Goal: Task Accomplishment & Management: Manage account settings

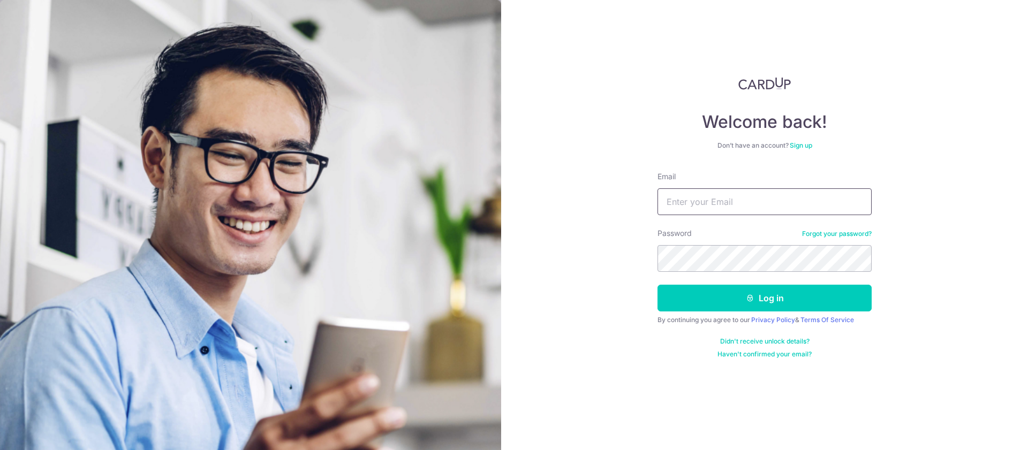
click at [747, 201] on input "Email" at bounding box center [764, 201] width 214 height 27
type input "[EMAIL_ADDRESS][DOMAIN_NAME]"
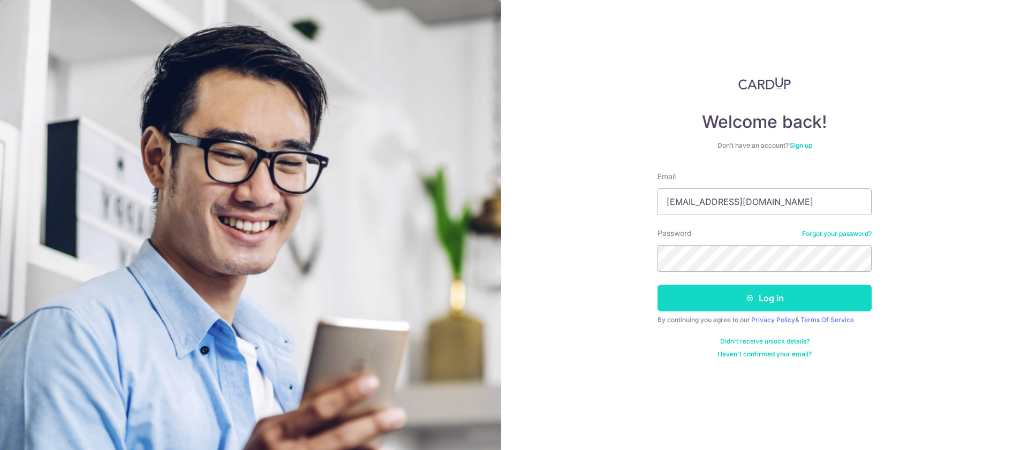
click at [772, 292] on button "Log in" at bounding box center [764, 298] width 214 height 27
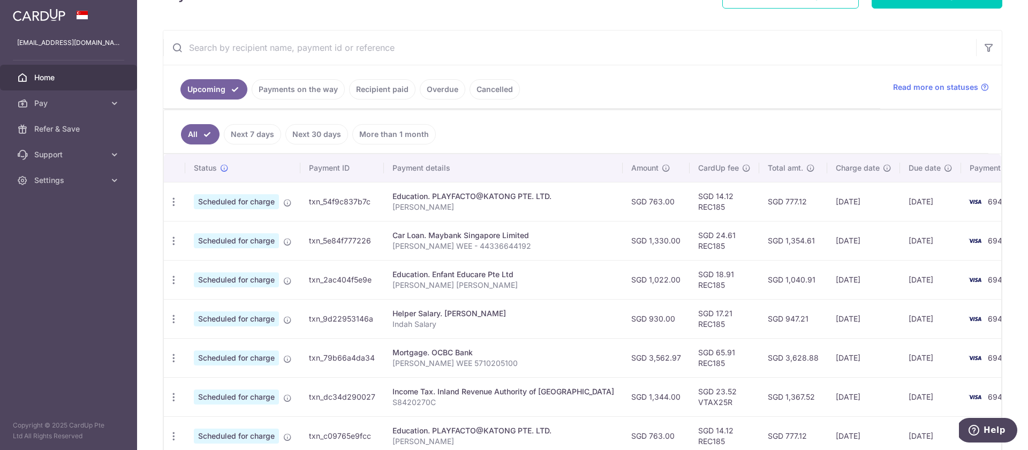
scroll to position [179, 0]
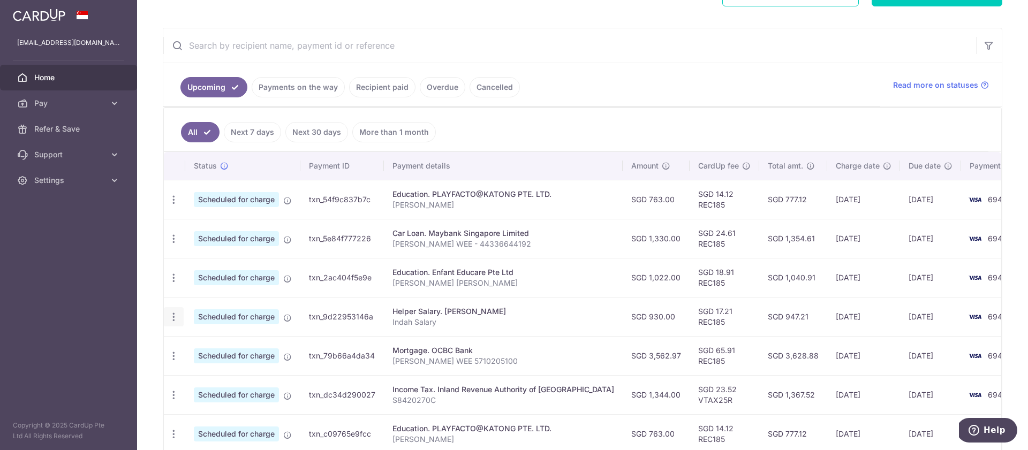
click at [174, 206] on icon "button" at bounding box center [173, 199] width 11 height 11
click at [215, 343] on span "Update payment" at bounding box center [230, 346] width 73 height 13
radio input "true"
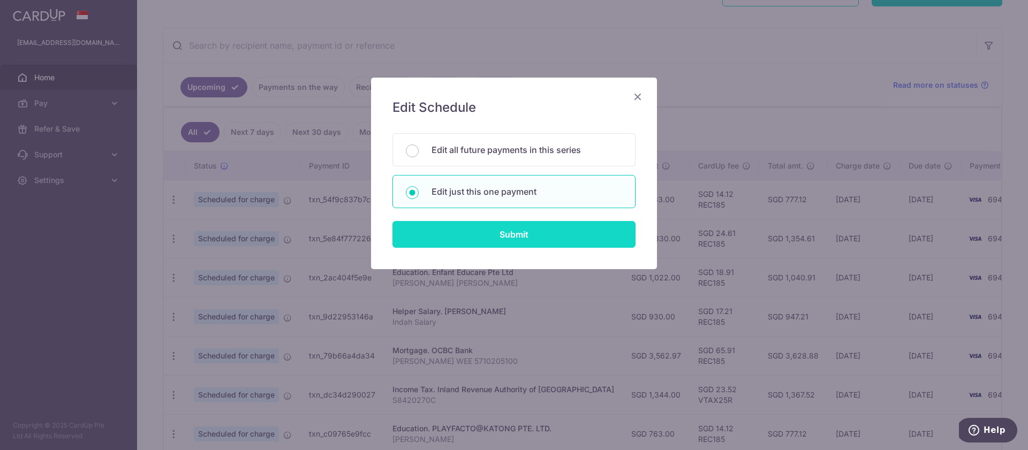
click at [526, 240] on input "Submit" at bounding box center [513, 234] width 243 height 27
radio input "true"
type input "930.00"
type input "[DATE]"
type input "Indah Salary"
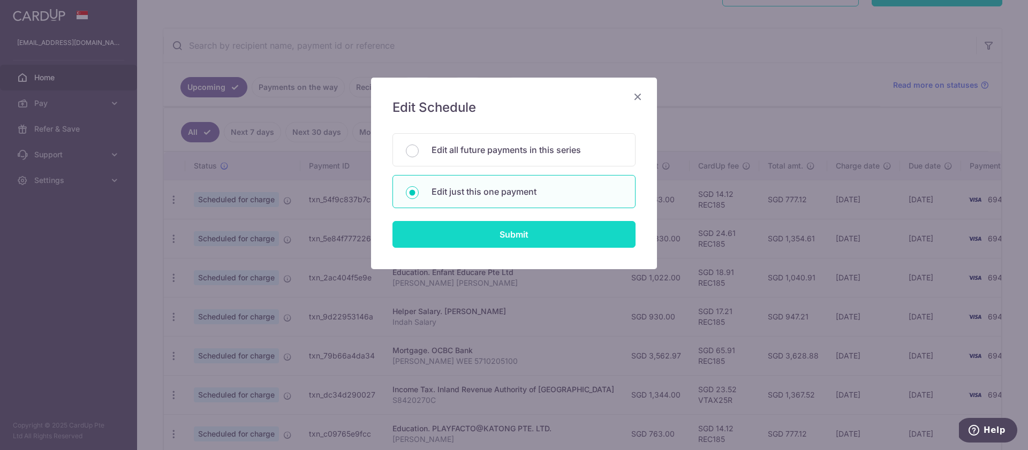
type input "REC185"
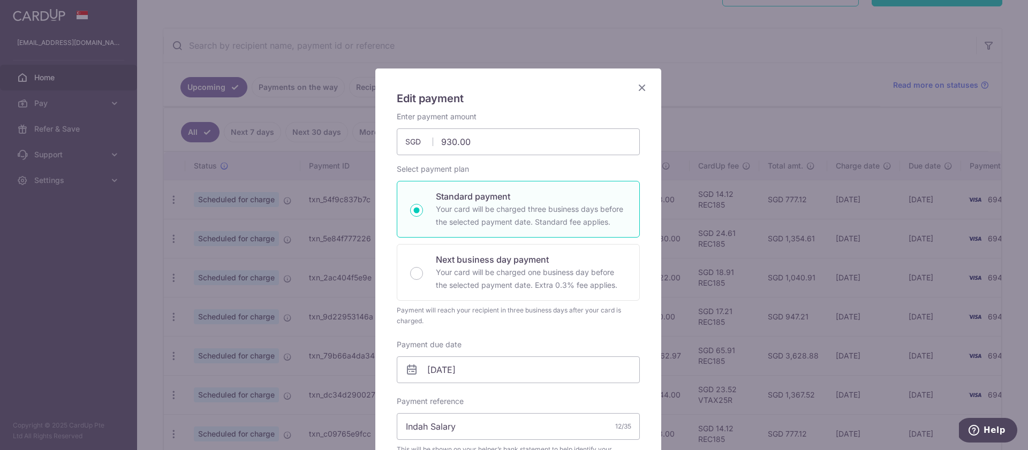
scroll to position [19, 0]
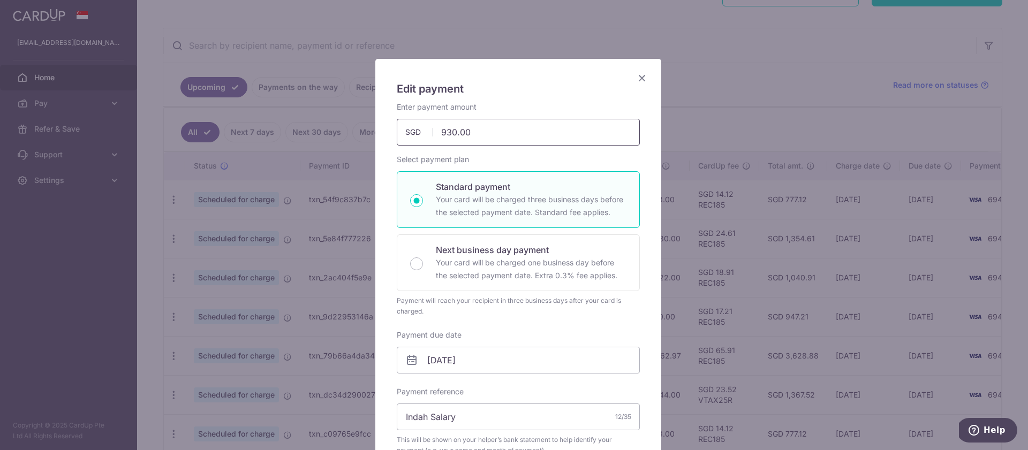
click at [479, 132] on input "930.00" at bounding box center [518, 132] width 243 height 27
type input "950.00"
click at [560, 314] on div "Payment will reach your recipient in three business days after your card is cha…" at bounding box center [518, 305] width 243 height 21
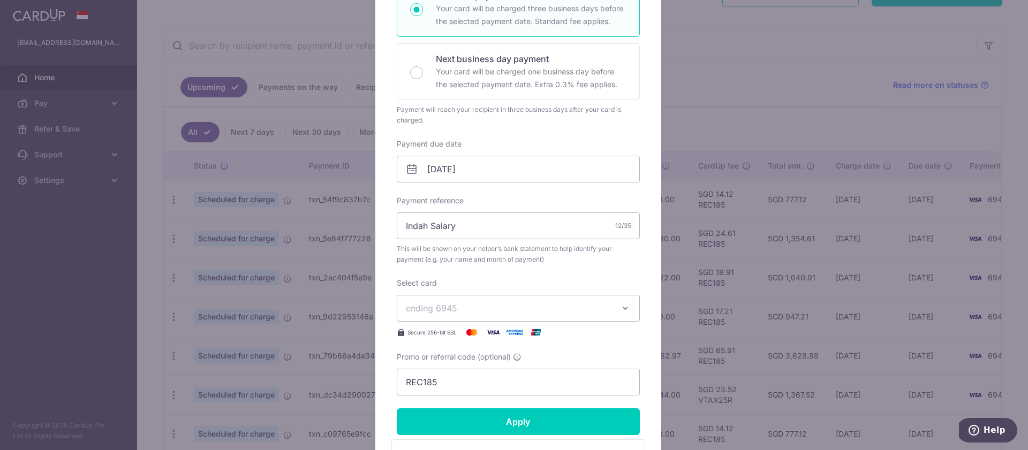
scroll to position [211, 0]
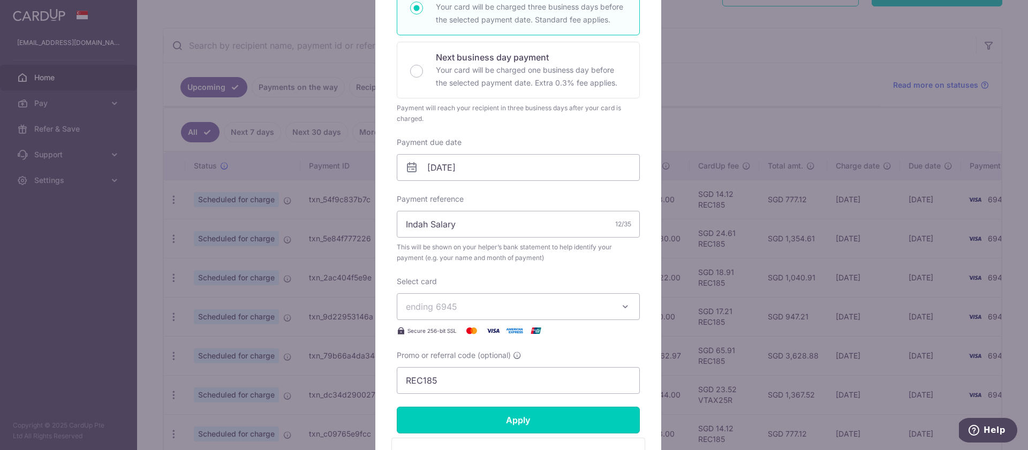
click at [548, 423] on input "Apply" at bounding box center [518, 420] width 243 height 27
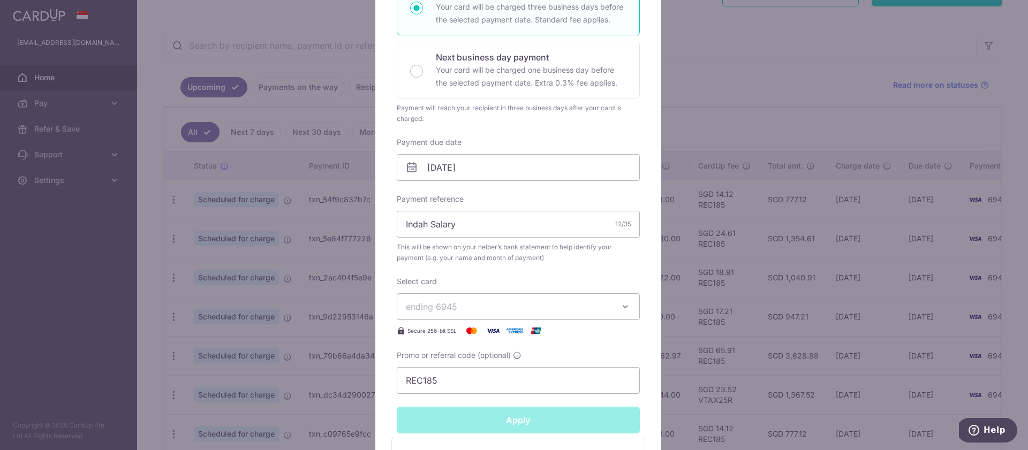
type input "Successfully Applied"
click at [743, 81] on div "Edit payment By clicking apply, you will make changes to all payments to INDAH …" at bounding box center [514, 225] width 1028 height 450
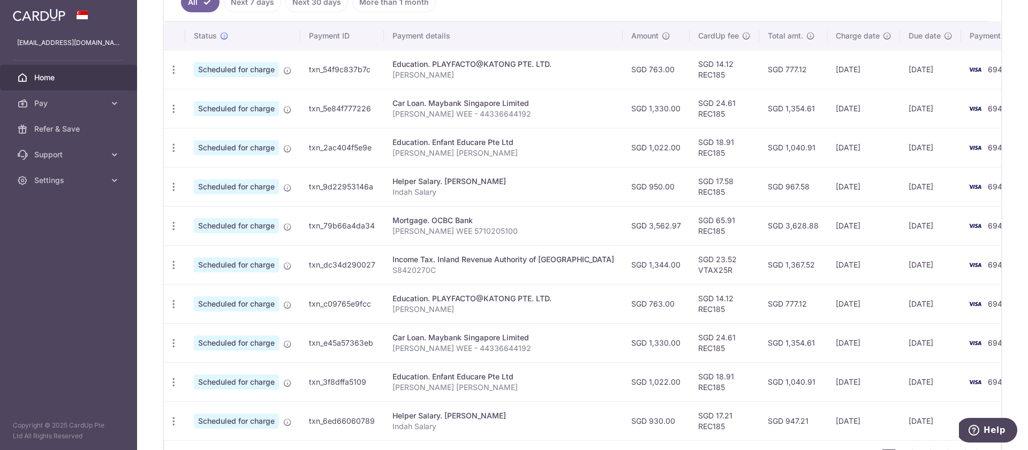
scroll to position [312, 0]
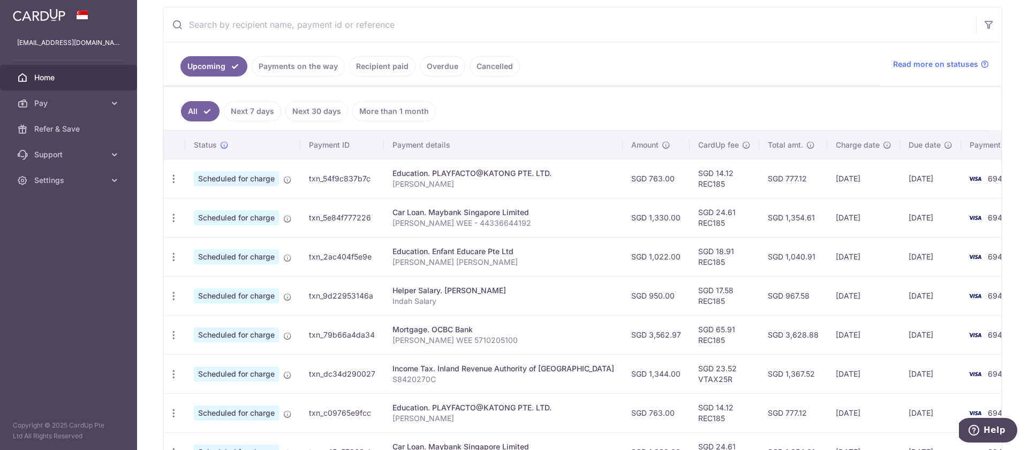
scroll to position [228, 0]
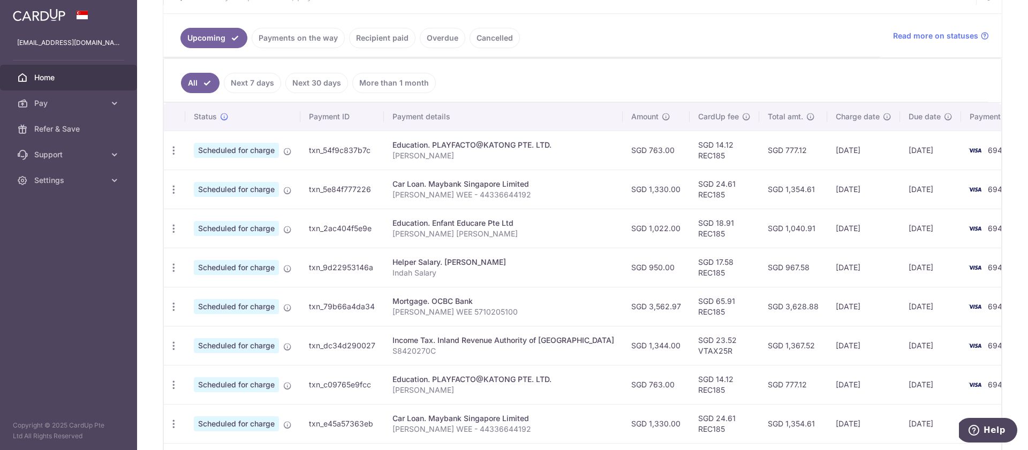
click at [662, 51] on ul "Upcoming Payments on the way Recipient paid Overdue Cancelled" at bounding box center [521, 35] width 717 height 43
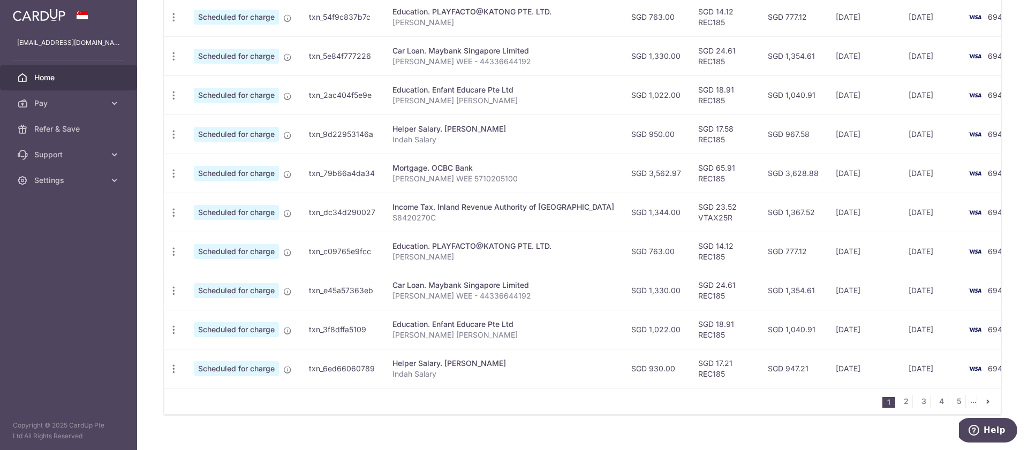
scroll to position [365, 0]
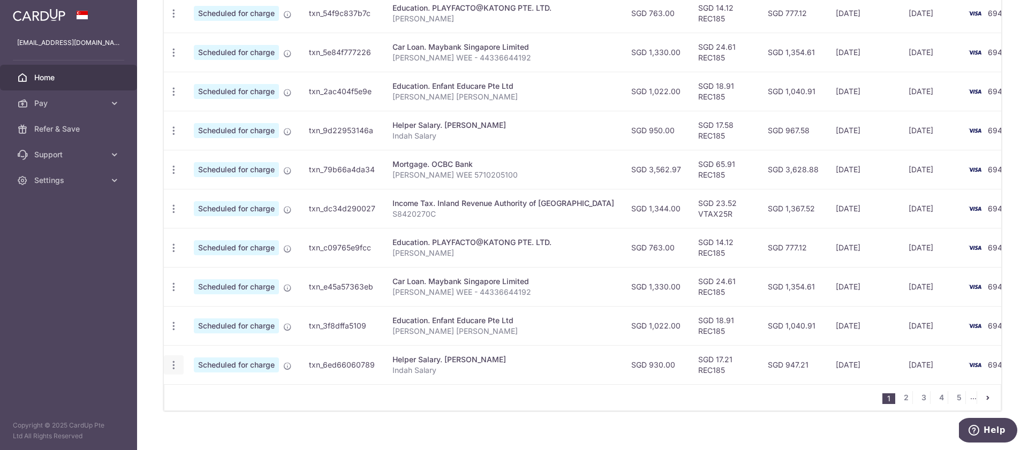
click at [173, 19] on icon "button" at bounding box center [173, 13] width 11 height 11
click at [216, 393] on span "Update payment" at bounding box center [230, 394] width 73 height 13
radio input "true"
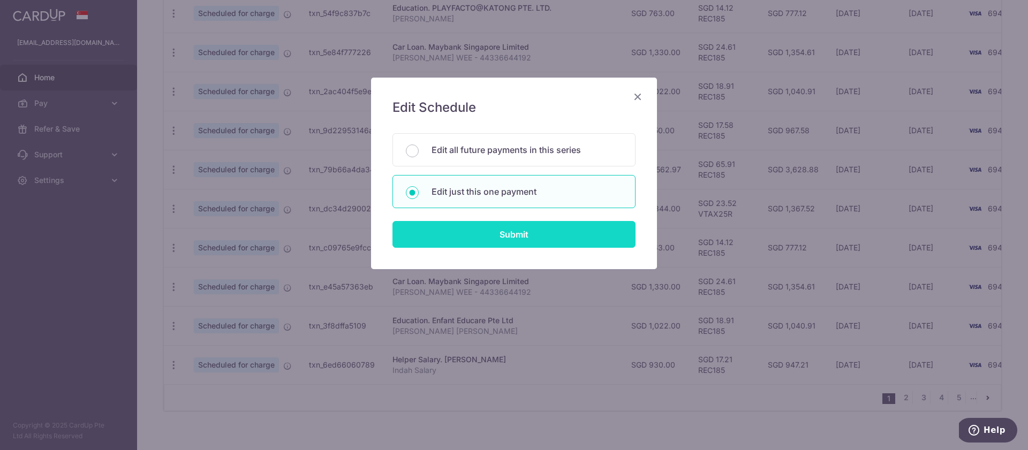
click at [499, 229] on input "Submit" at bounding box center [513, 234] width 243 height 27
radio input "true"
type input "930.00"
type input "[DATE]"
type input "Indah Salary"
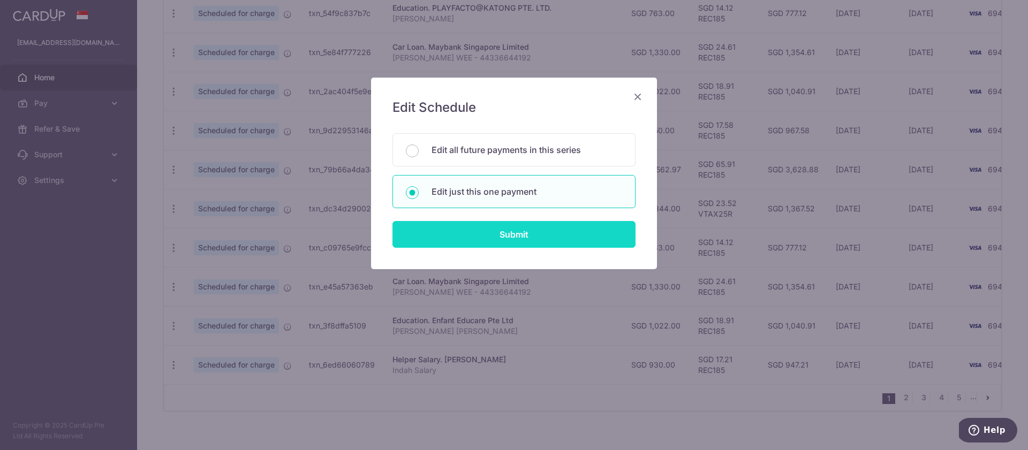
type input "REC185"
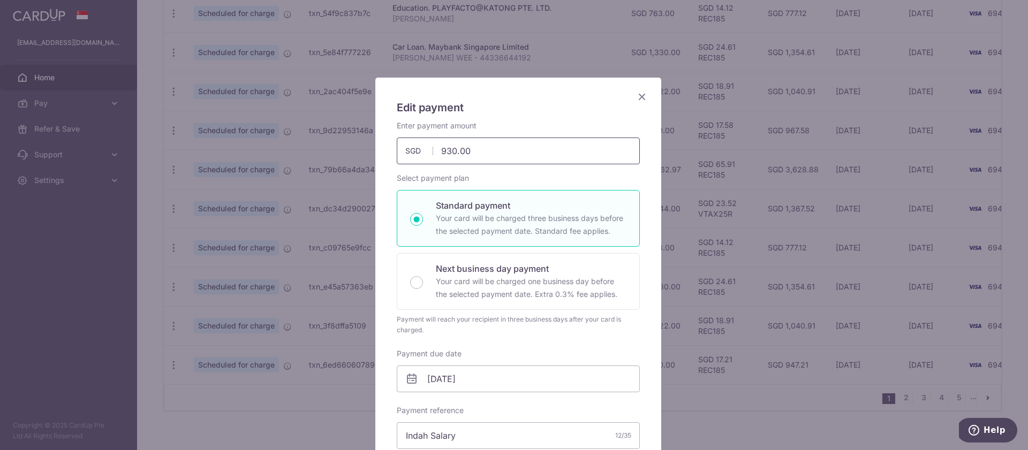
click at [466, 153] on input "930.00" at bounding box center [518, 151] width 243 height 27
click at [466, 153] on input "950" at bounding box center [518, 151] width 243 height 27
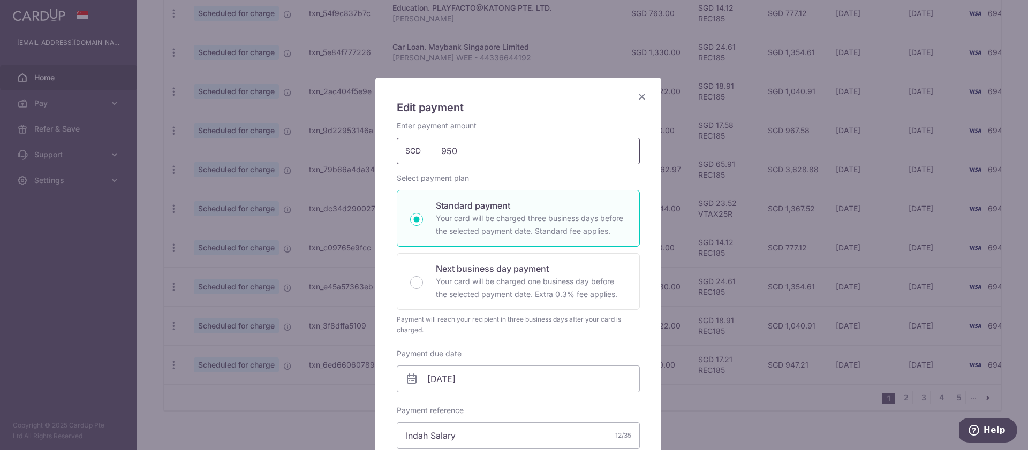
click at [466, 153] on input "950" at bounding box center [518, 151] width 243 height 27
type input "950.00"
click at [606, 336] on div "Enter payment amount 950.00 950.00 SGD To change the payment amount, please can…" at bounding box center [518, 362] width 243 height 485
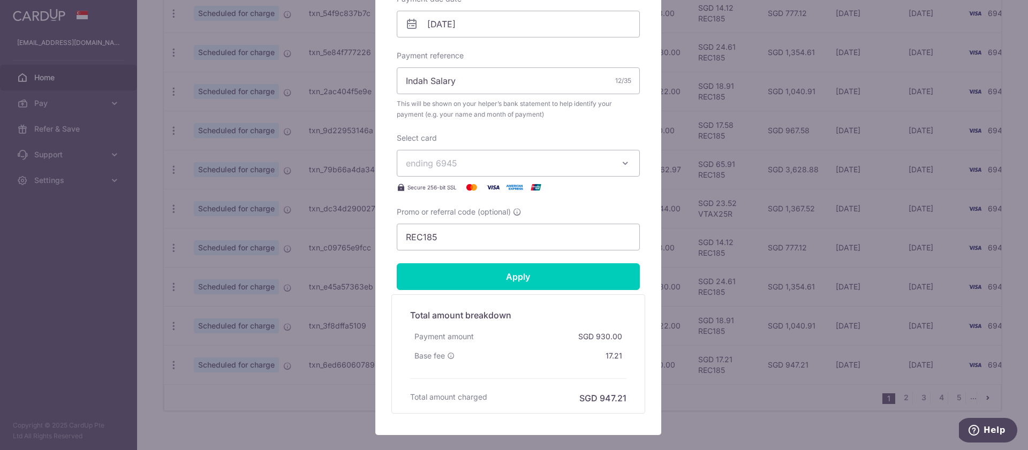
scroll to position [358, 0]
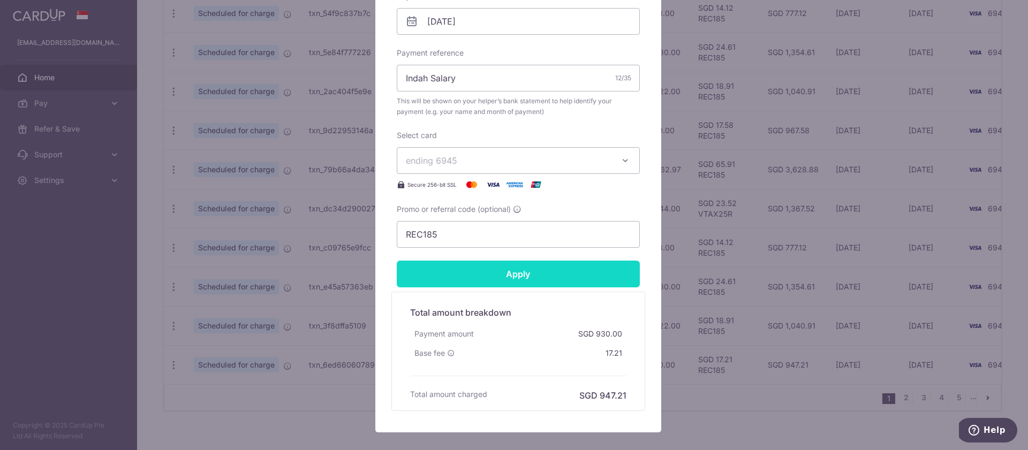
click at [512, 278] on input "Apply" at bounding box center [518, 274] width 243 height 27
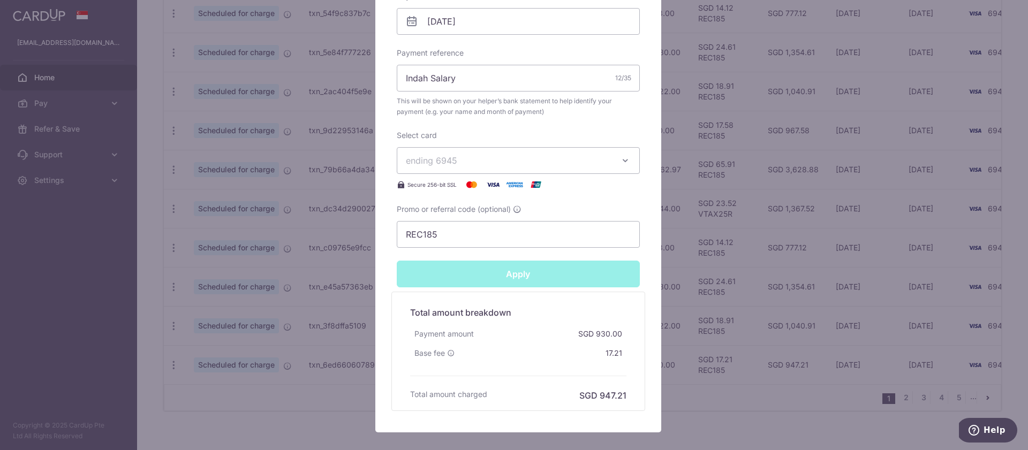
type input "Successfully Applied"
click at [758, 214] on div "Edit payment By clicking apply, you will make changes to all payments to INDAH …" at bounding box center [514, 225] width 1028 height 450
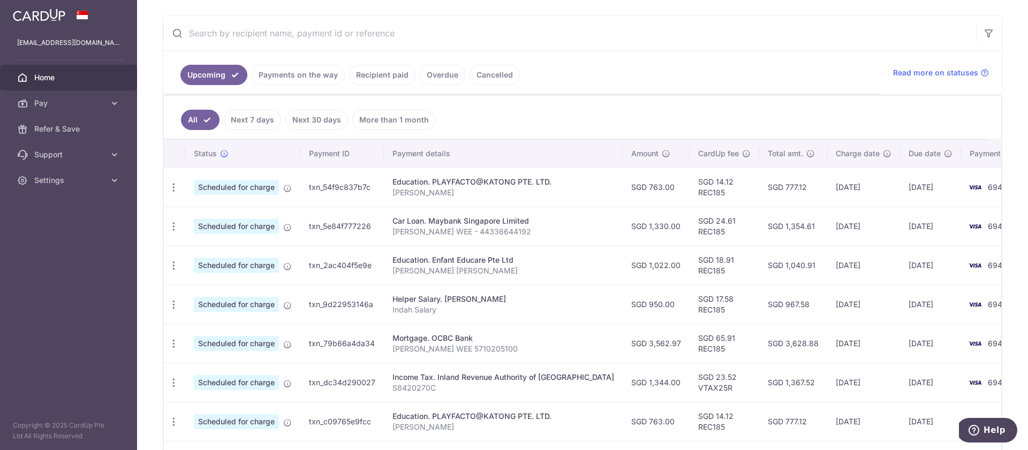
scroll to position [377, 0]
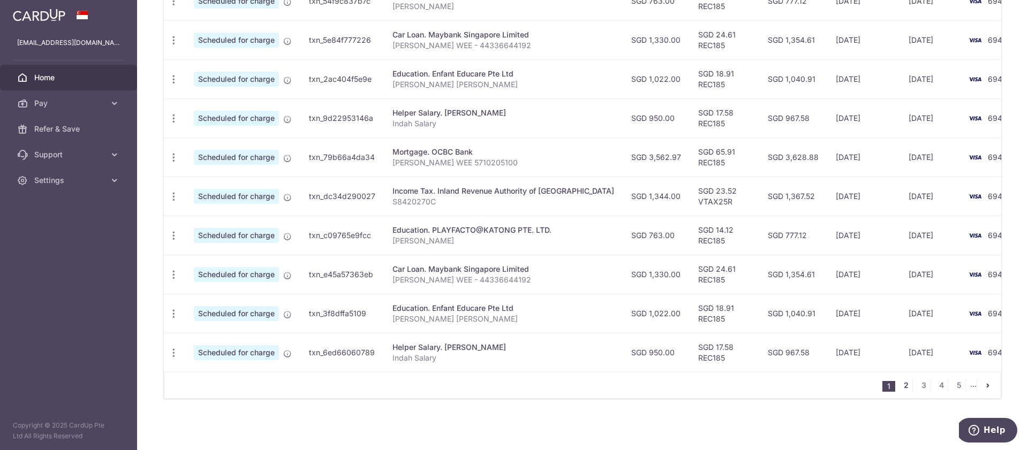
click at [899, 385] on link "2" at bounding box center [905, 385] width 13 height 13
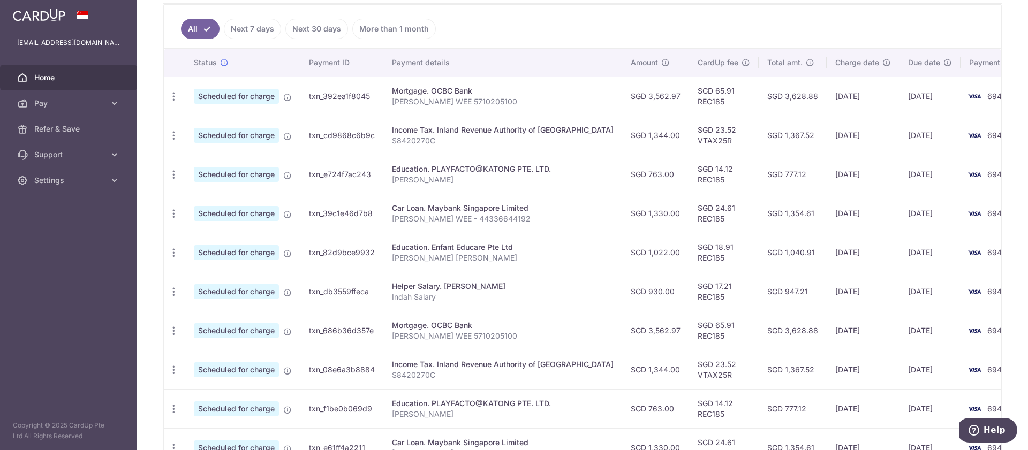
scroll to position [315, 0]
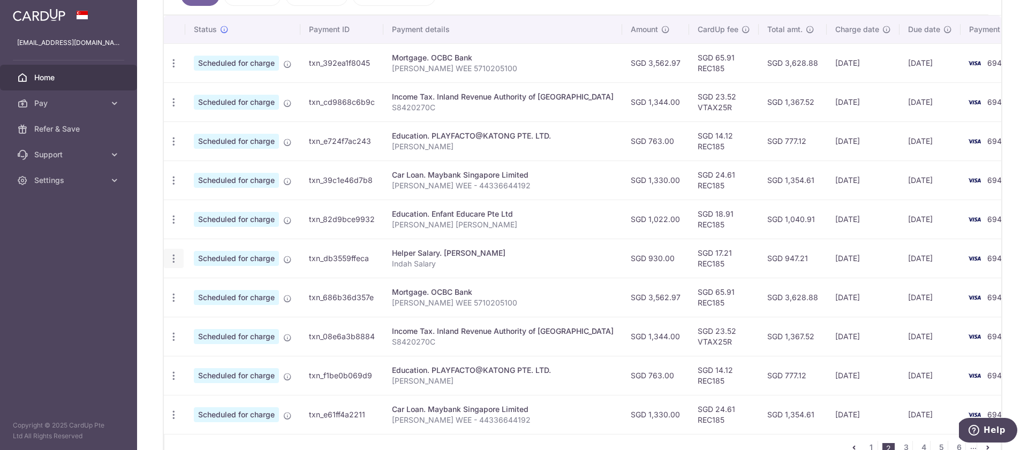
click at [174, 69] on icon "button" at bounding box center [173, 63] width 11 height 11
click at [207, 286] on span "Update payment" at bounding box center [230, 288] width 73 height 13
radio input "true"
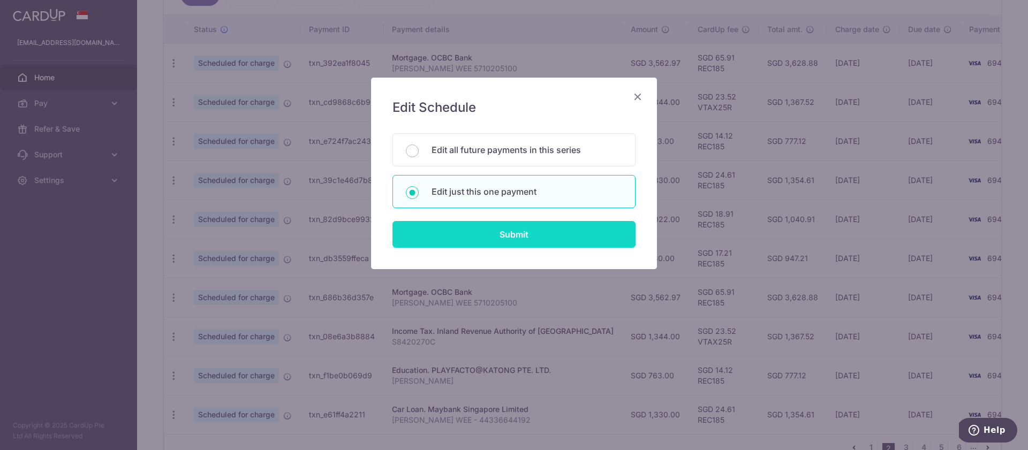
click at [500, 240] on input "Submit" at bounding box center [513, 234] width 243 height 27
radio input "true"
type input "930.00"
type input "[DATE]"
type input "Indah Salary"
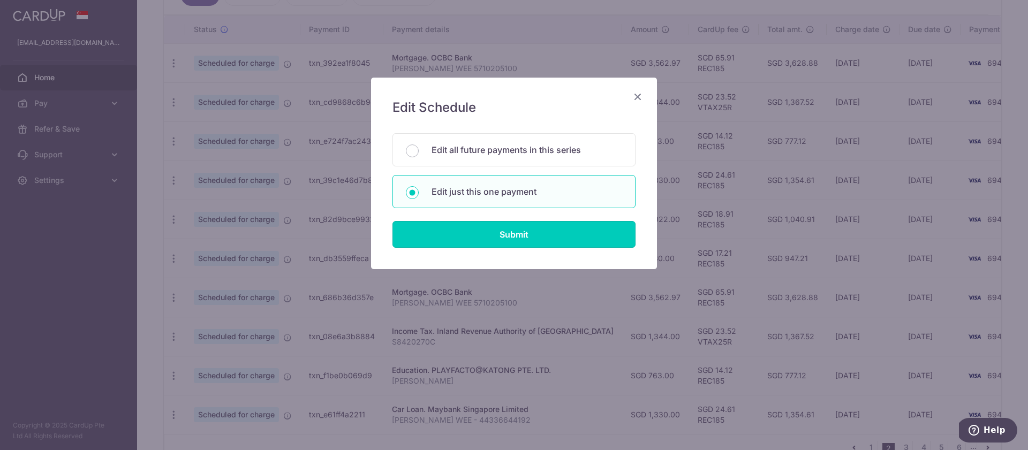
type input "REC185"
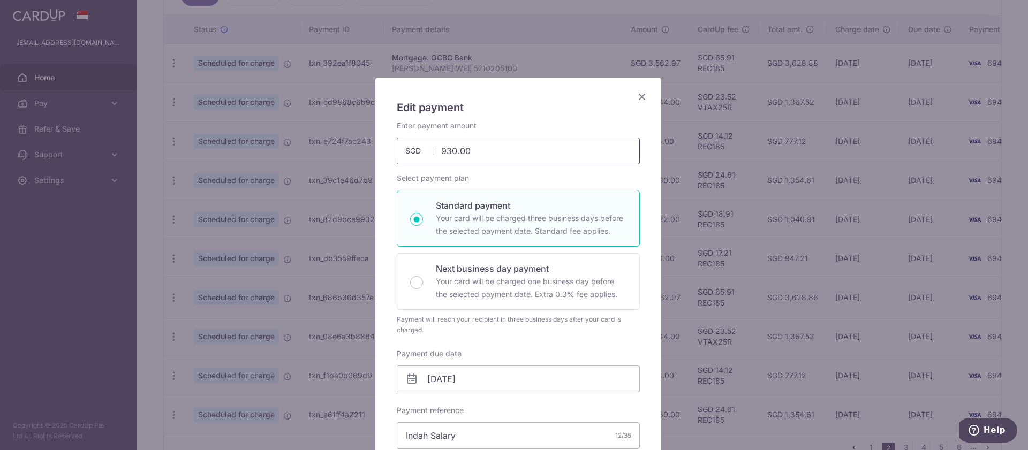
click at [478, 158] on input "930.00" at bounding box center [518, 151] width 243 height 27
paste input "5"
type input "950.00"
click at [599, 123] on div "Enter payment amount 950.00 950.00 SGD To change the payment amount, please can…" at bounding box center [518, 142] width 243 height 44
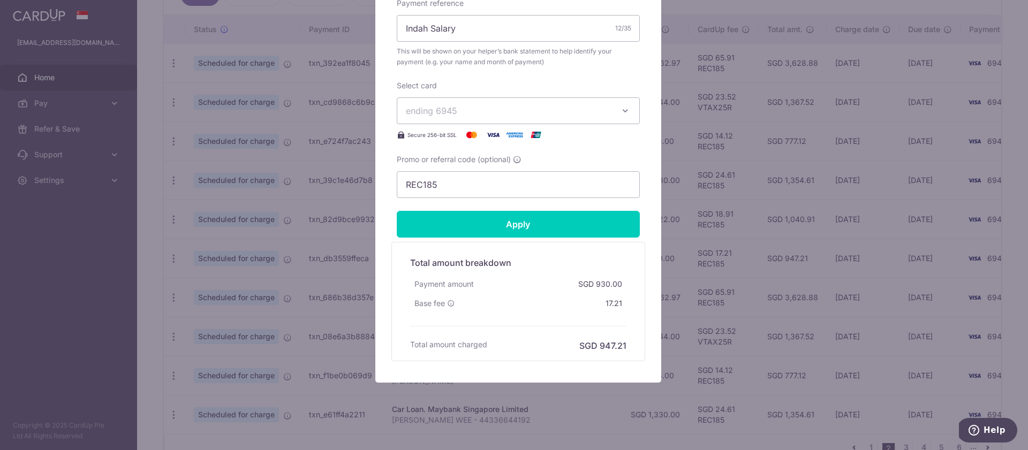
scroll to position [417, 0]
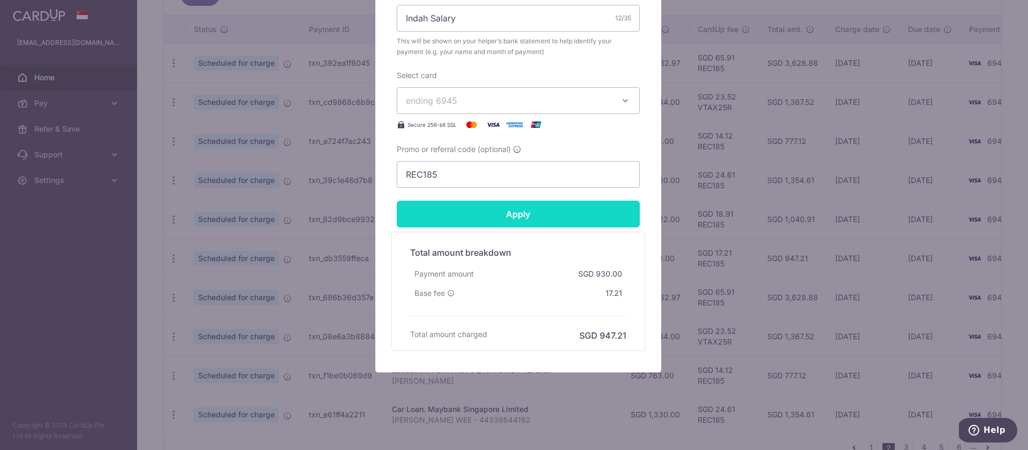
click at [504, 206] on input "Apply" at bounding box center [518, 214] width 243 height 27
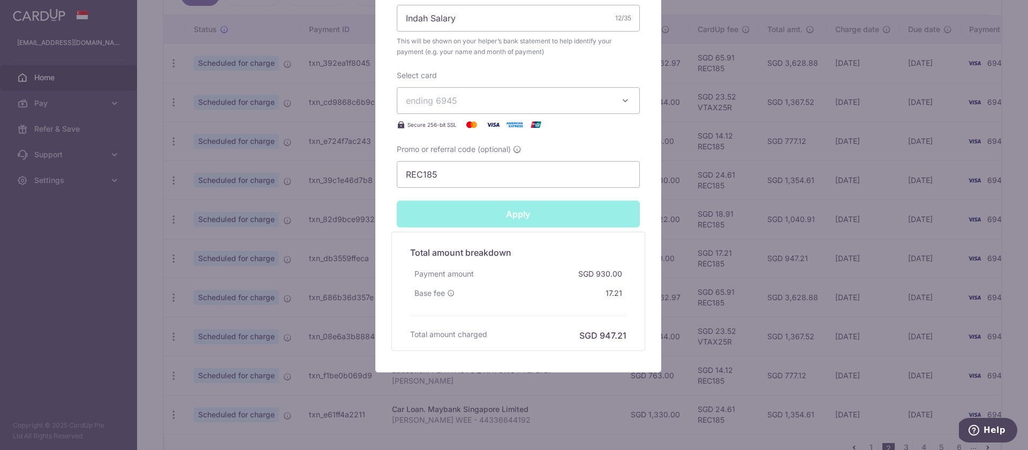
type input "Successfully Applied"
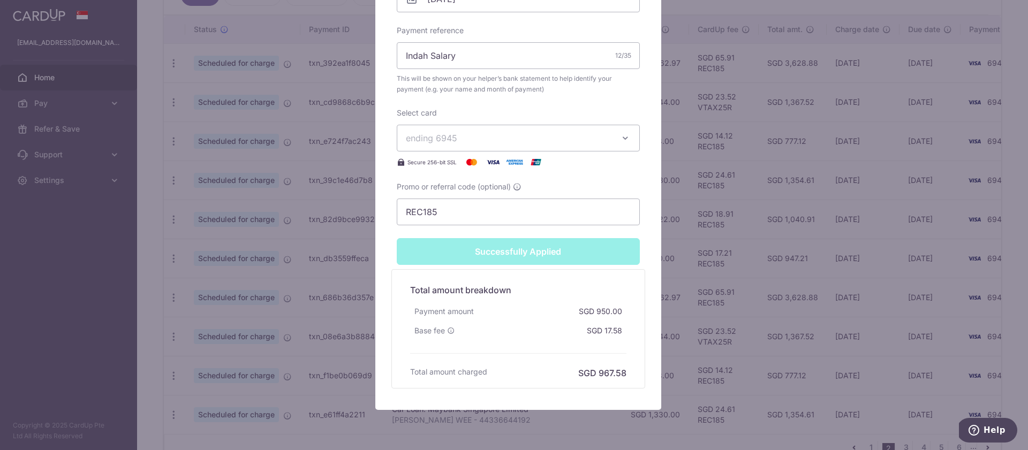
scroll to position [455, 0]
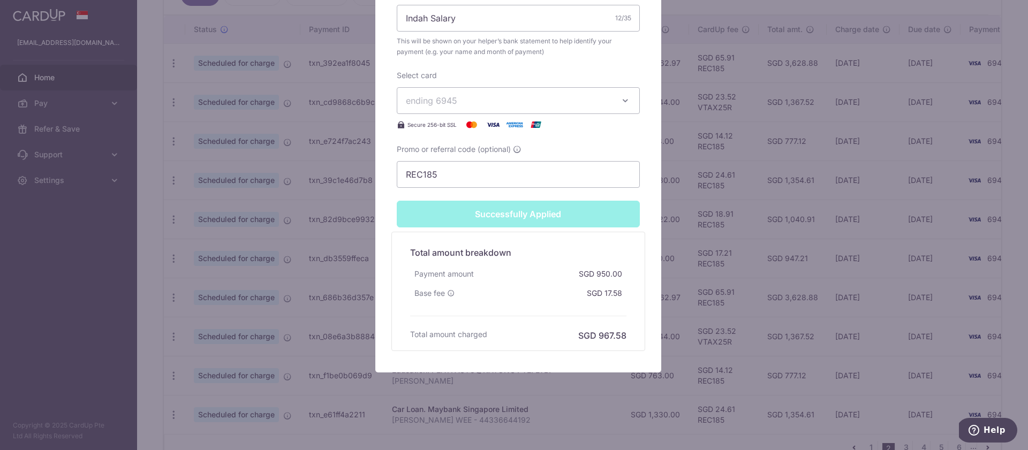
click at [265, 297] on div "Edit payment By clicking apply, you will make changes to all payments to INDAH …" at bounding box center [514, 225] width 1028 height 450
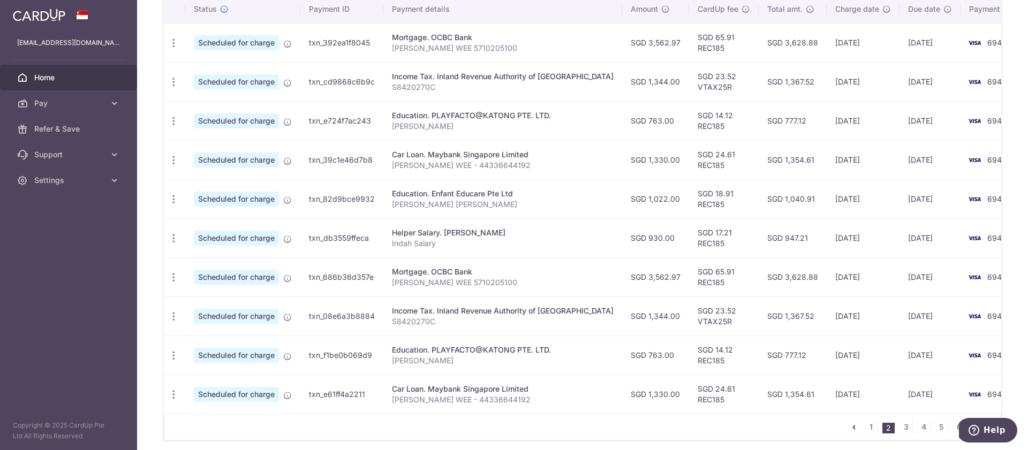
scroll to position [314, 0]
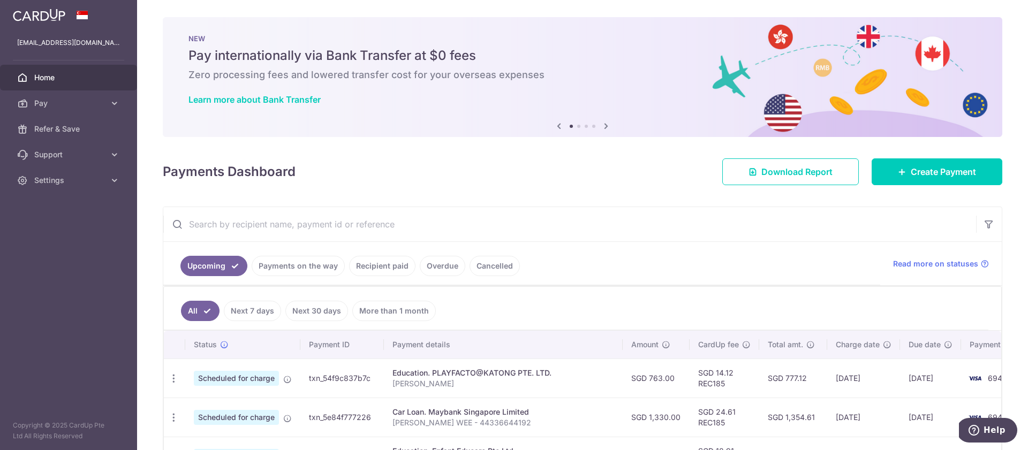
click at [669, 174] on div "Payments Dashboard Download Report Create Payment" at bounding box center [582, 169] width 839 height 31
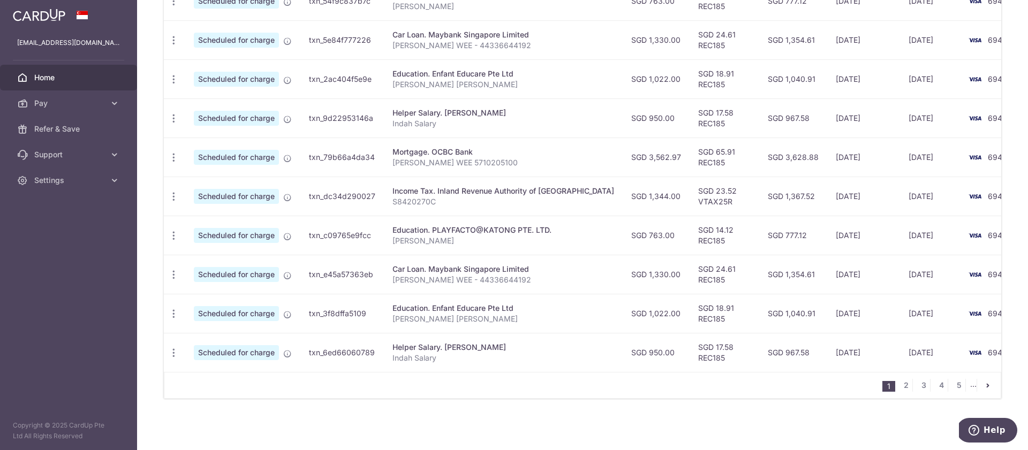
scroll to position [383, 0]
click at [899, 386] on link "2" at bounding box center [905, 385] width 13 height 13
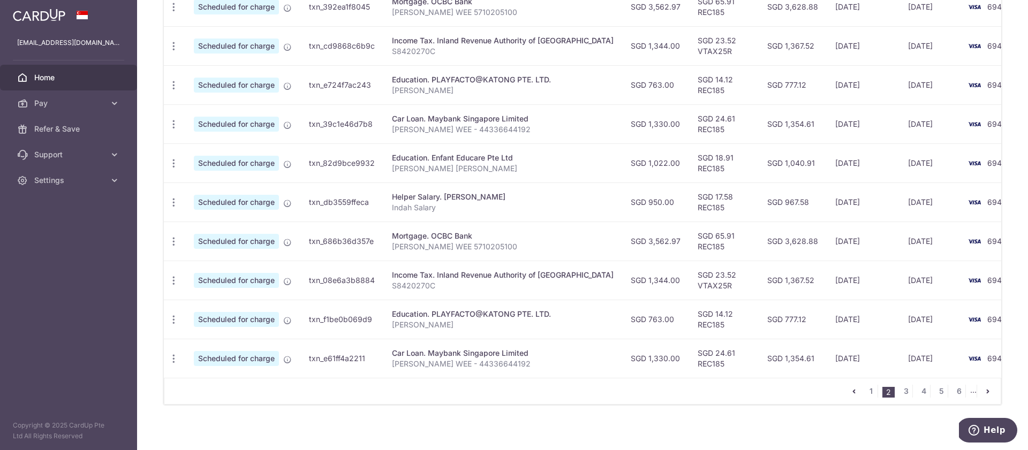
scroll to position [377, 0]
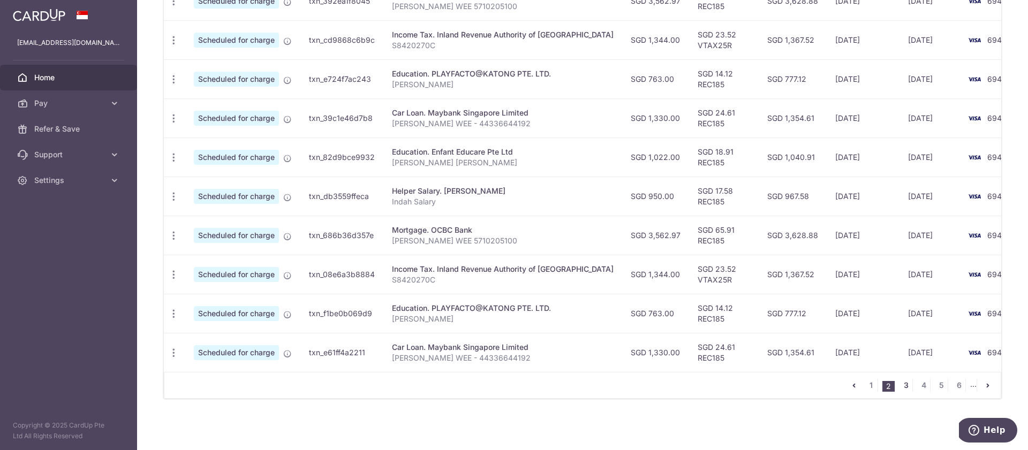
click at [899, 384] on link "3" at bounding box center [905, 385] width 13 height 13
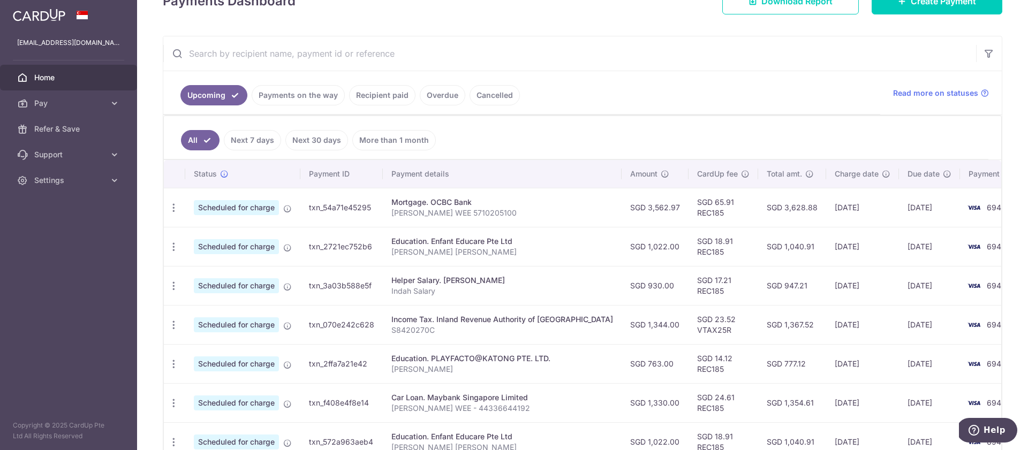
scroll to position [183, 0]
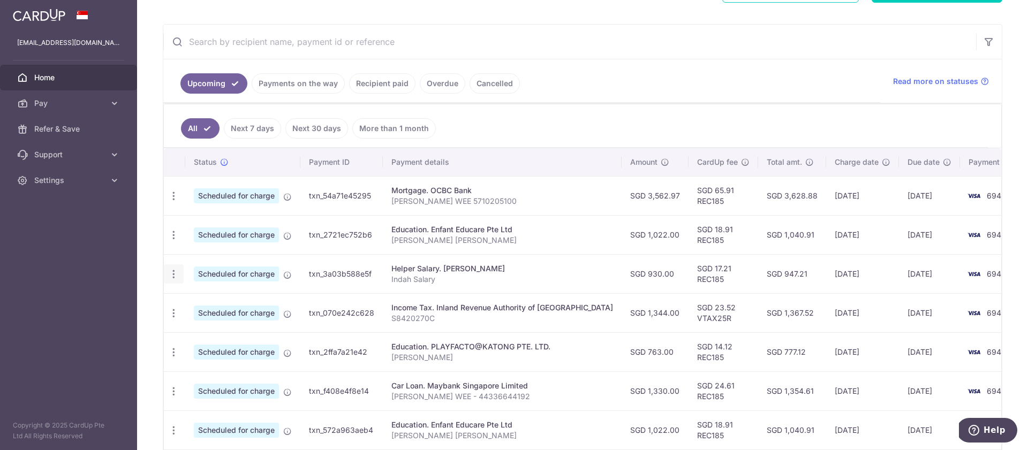
click at [174, 202] on icon "button" at bounding box center [173, 196] width 11 height 11
click at [231, 310] on span "Update payment" at bounding box center [230, 303] width 73 height 13
radio input "true"
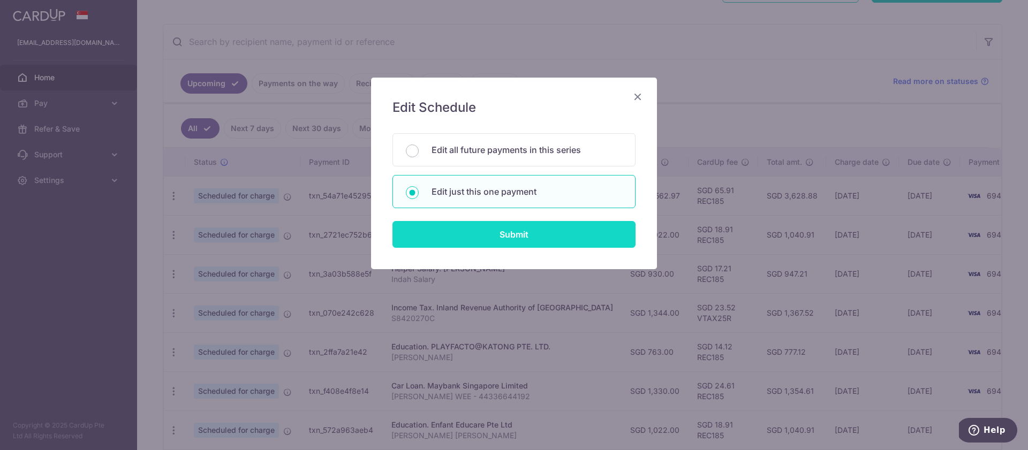
click at [492, 234] on input "Submit" at bounding box center [513, 234] width 243 height 27
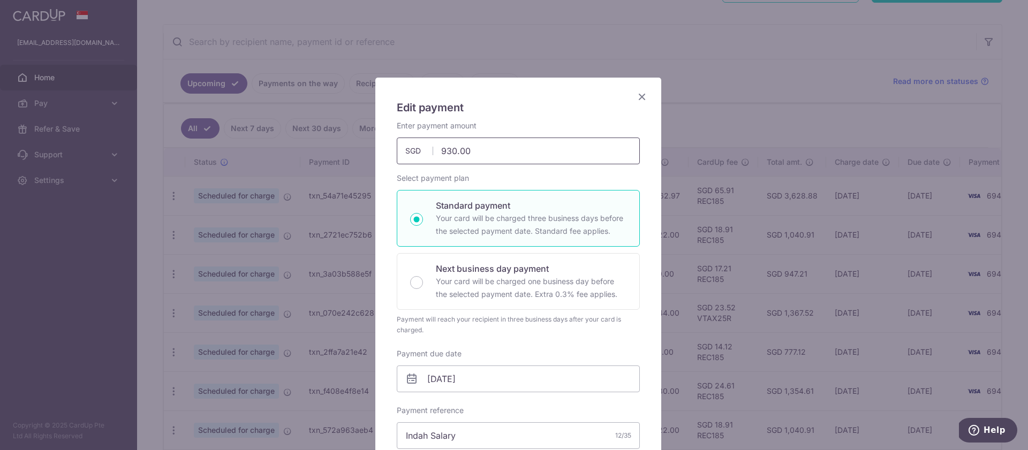
click at [482, 155] on input "930.00" at bounding box center [518, 151] width 243 height 27
paste input "5"
type input "950.00"
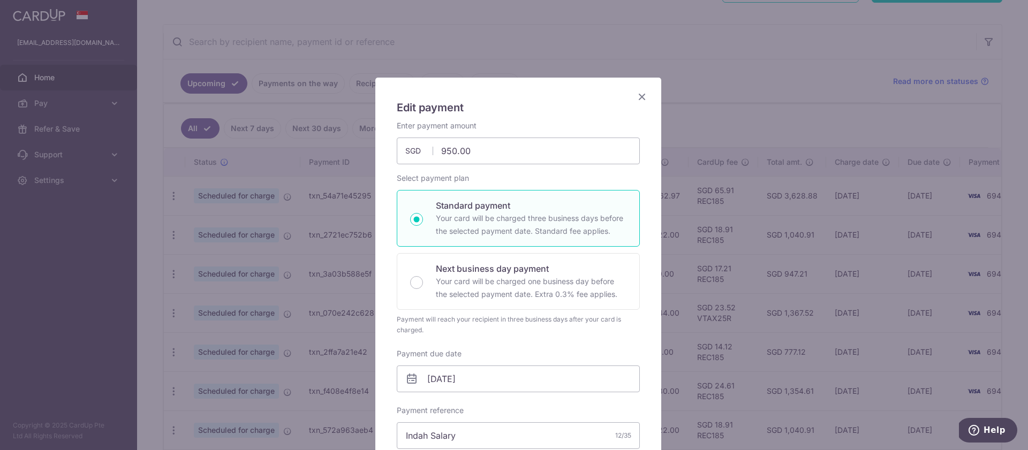
click at [564, 124] on div "Enter payment amount 950.00 950.00 SGD To change the payment amount, please can…" at bounding box center [518, 142] width 243 height 44
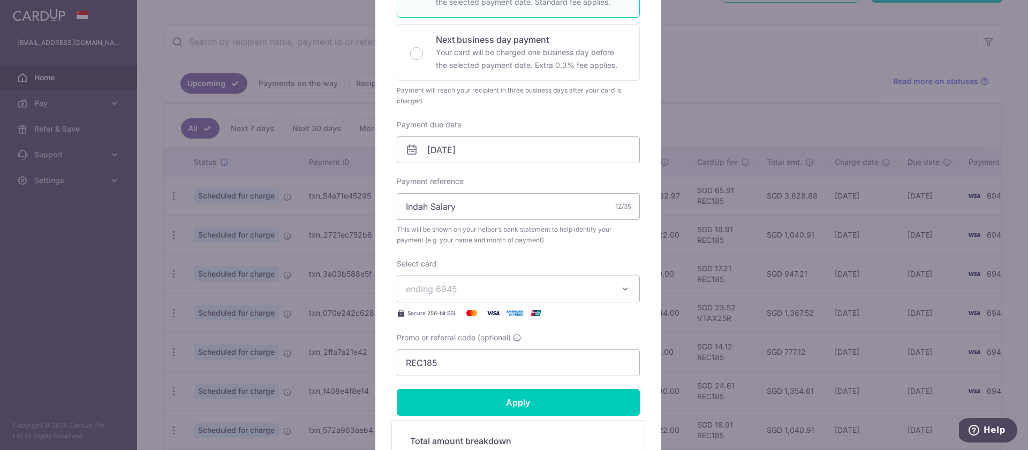
scroll to position [417, 0]
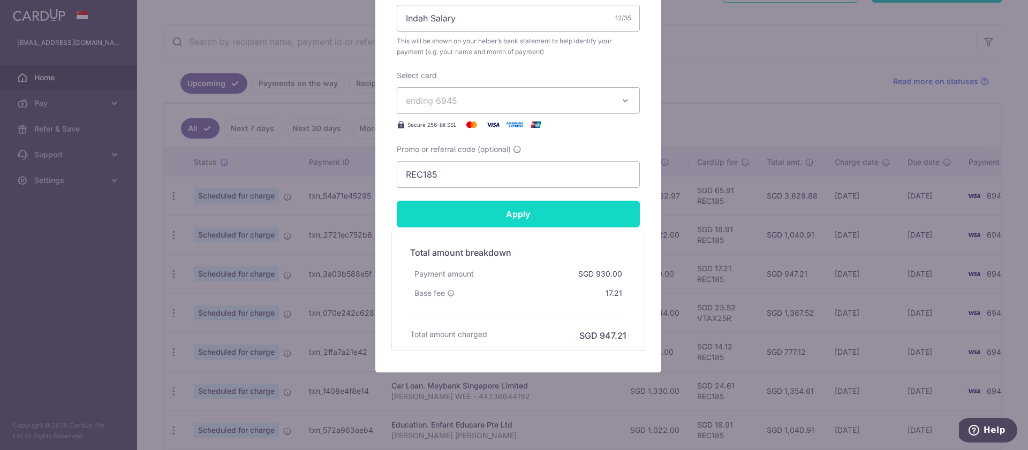
click at [520, 215] on input "Apply" at bounding box center [518, 214] width 243 height 27
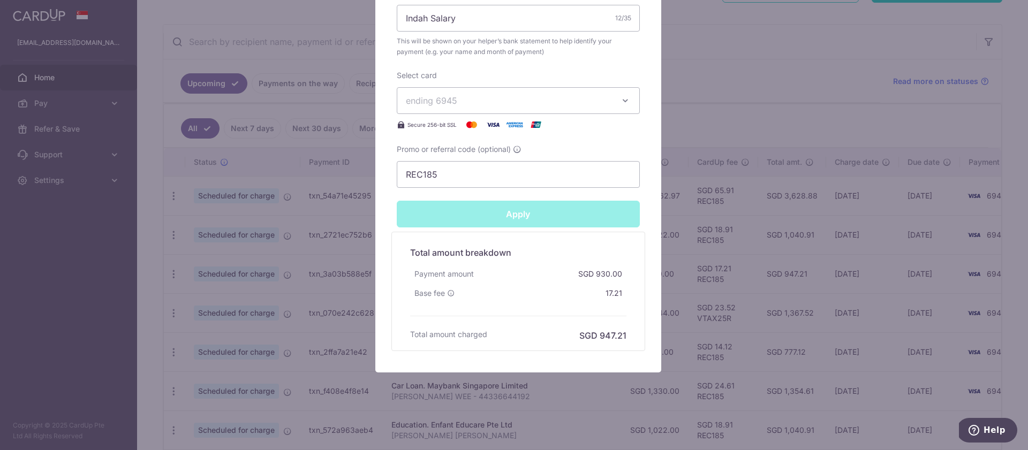
type input "Successfully Applied"
click at [269, 331] on div "Edit payment By clicking apply, you will make changes to all payments to INDAH …" at bounding box center [514, 225] width 1028 height 450
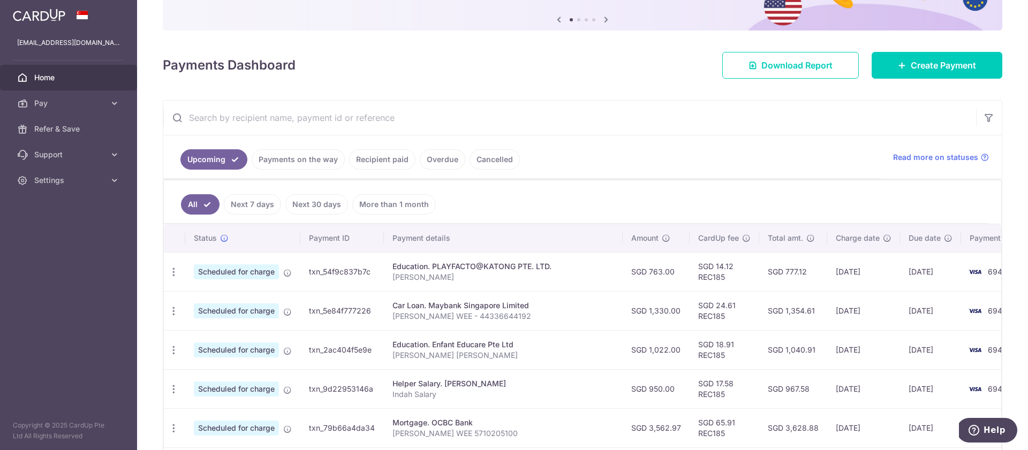
scroll to position [377, 0]
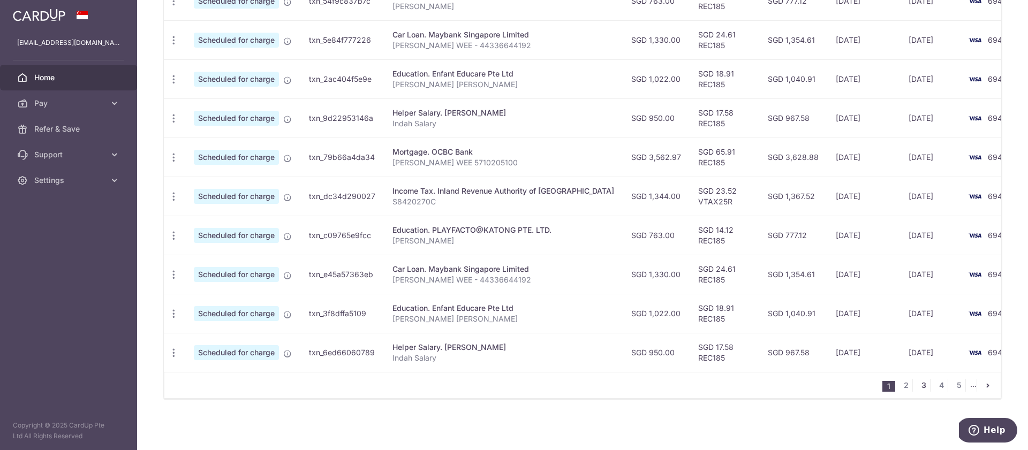
click at [918, 385] on link "3" at bounding box center [923, 385] width 13 height 13
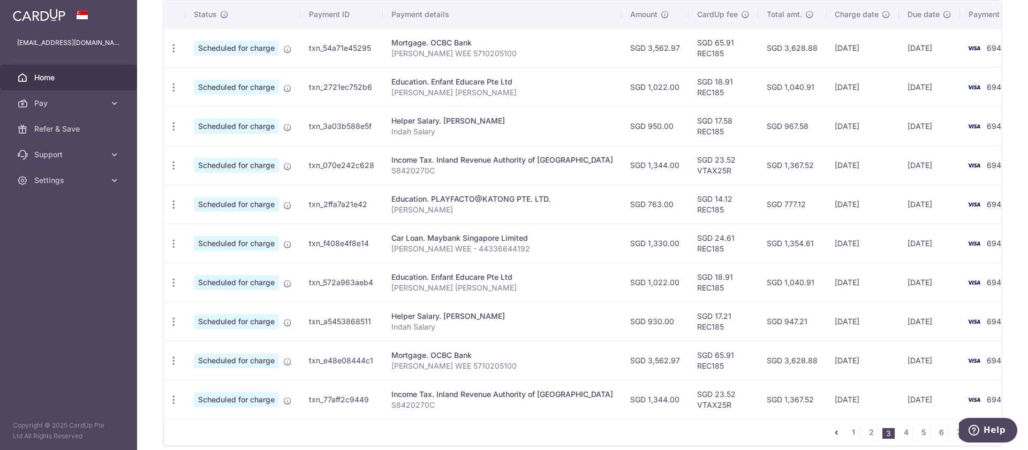
scroll to position [334, 0]
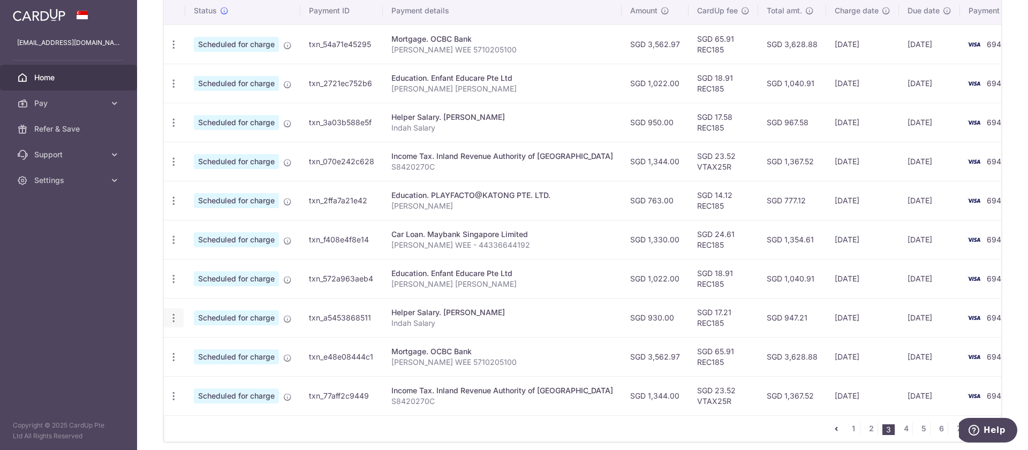
click at [170, 50] on icon "button" at bounding box center [173, 44] width 11 height 11
click at [215, 348] on span "Update payment" at bounding box center [230, 347] width 73 height 13
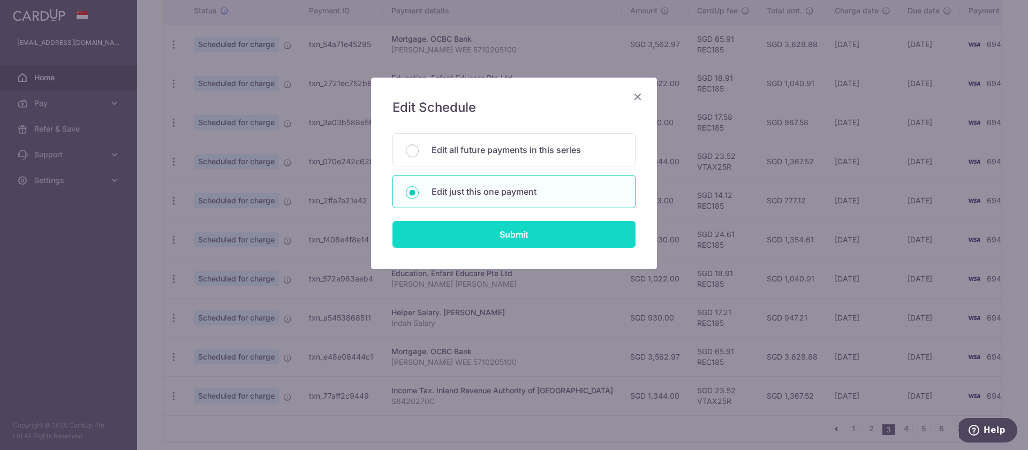
click at [503, 238] on input "Submit" at bounding box center [513, 234] width 243 height 27
radio input "true"
type input "930.00"
type input "[DATE]"
type input "Indah Salary"
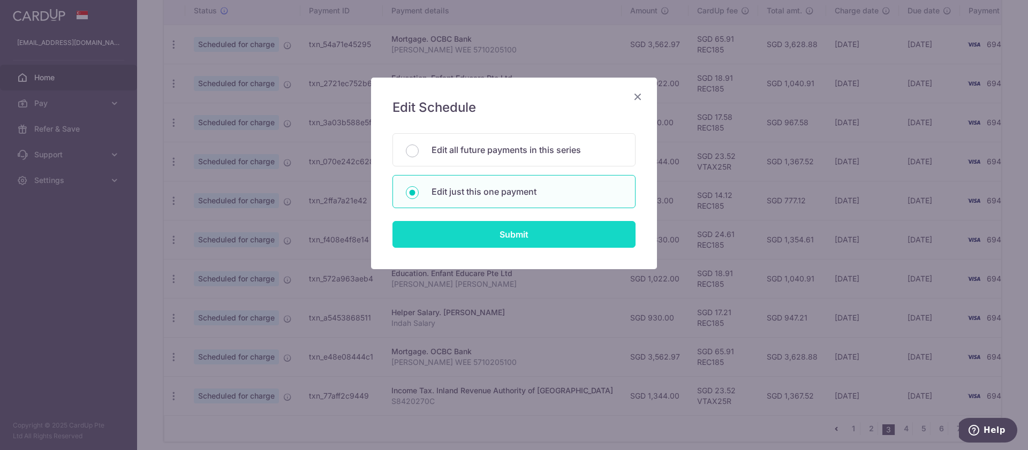
type input "REC185"
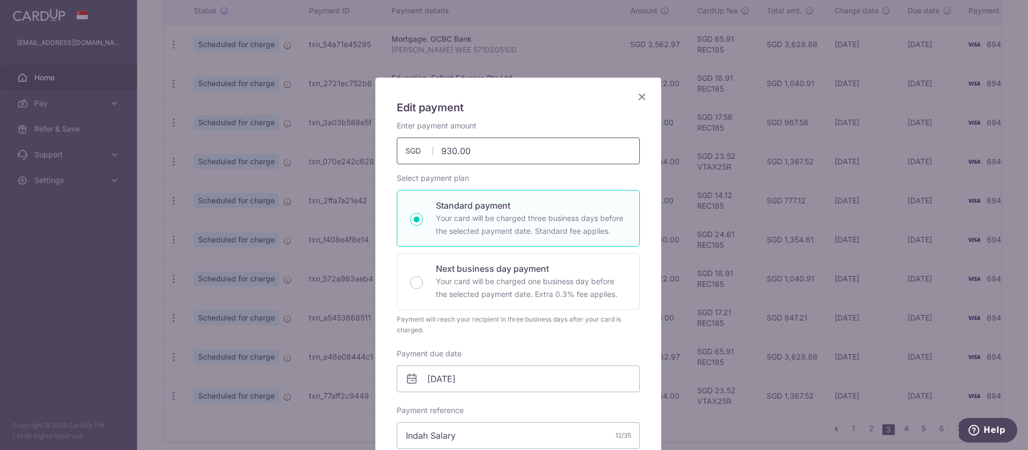
click at [479, 154] on input "930.00" at bounding box center [518, 151] width 243 height 27
paste input "5"
type input "950.00"
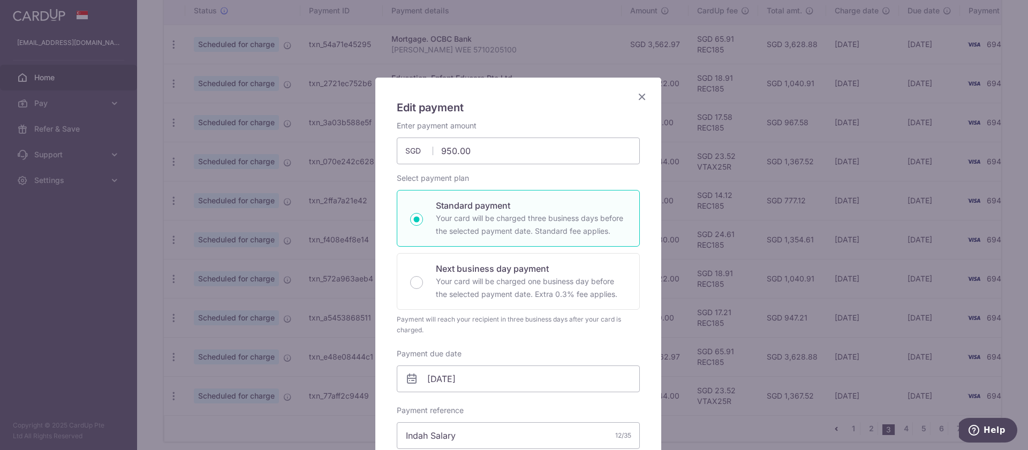
click at [587, 115] on h5 "Edit payment" at bounding box center [518, 107] width 243 height 17
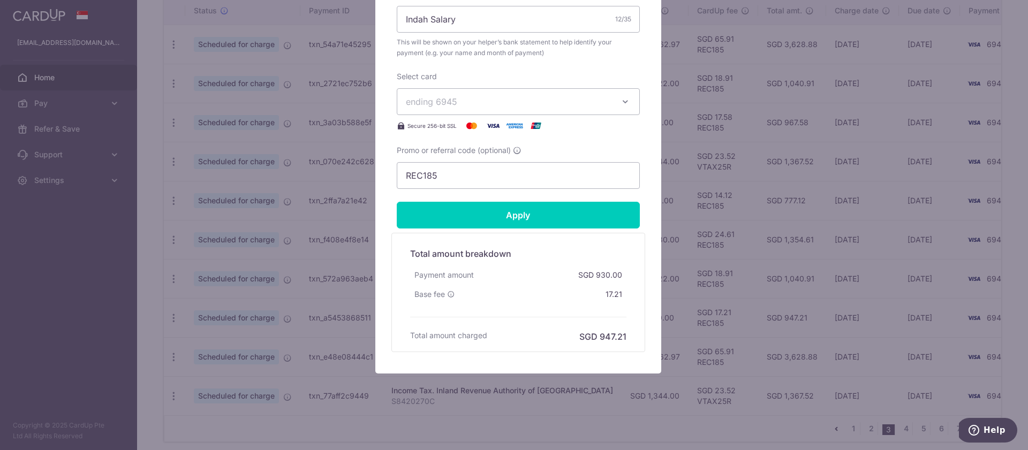
scroll to position [417, 0]
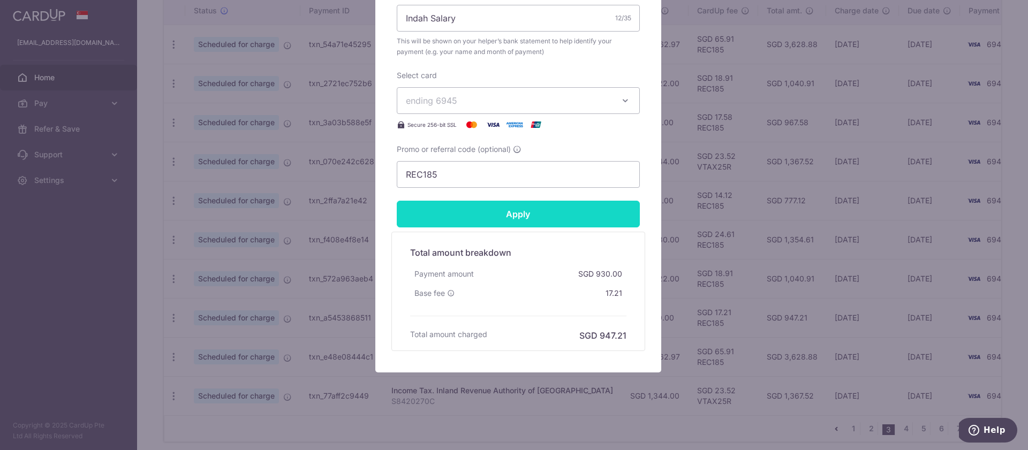
click at [529, 221] on input "Apply" at bounding box center [518, 214] width 243 height 27
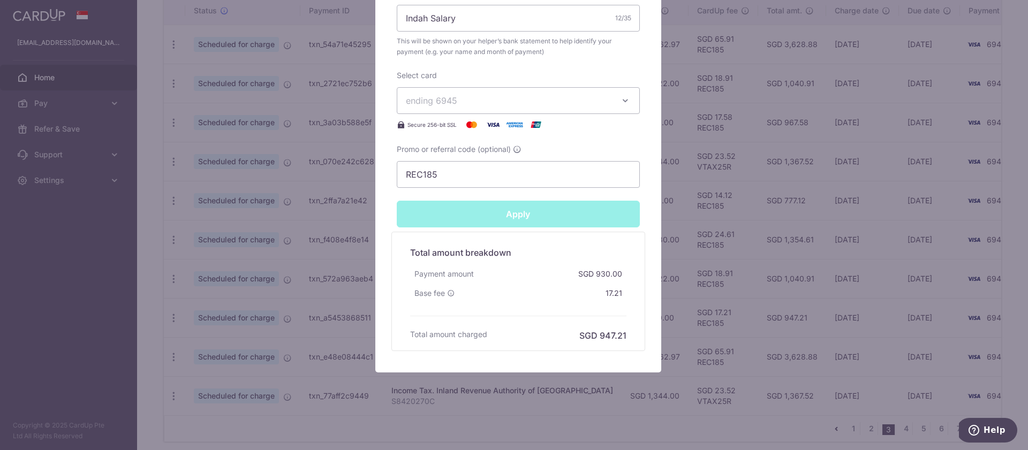
type input "Successfully Applied"
click at [746, 248] on div "Edit payment By clicking apply, you will make changes to all payments to INDAH …" at bounding box center [514, 225] width 1028 height 450
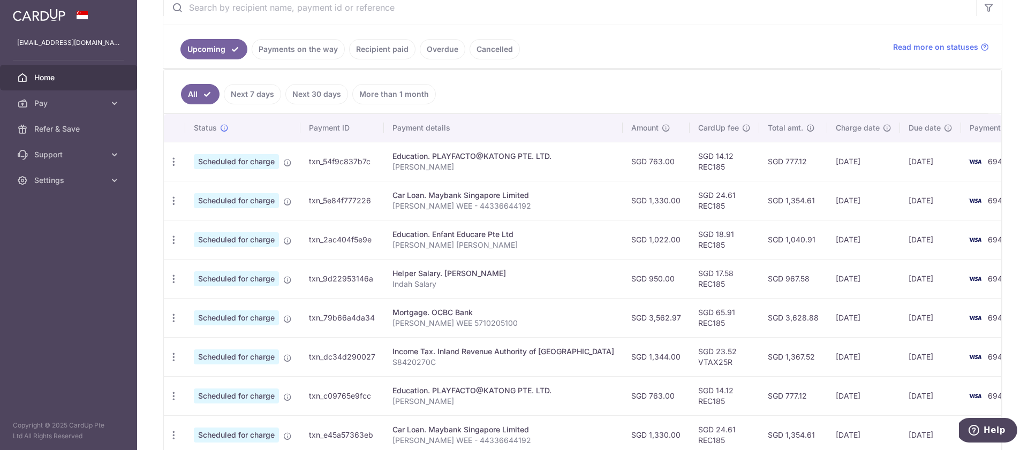
scroll to position [377, 0]
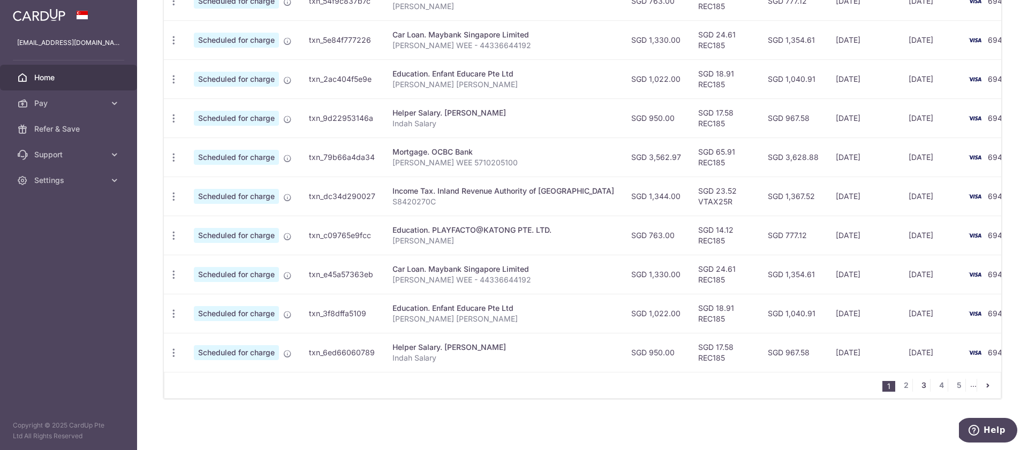
click at [921, 387] on link "3" at bounding box center [923, 385] width 13 height 13
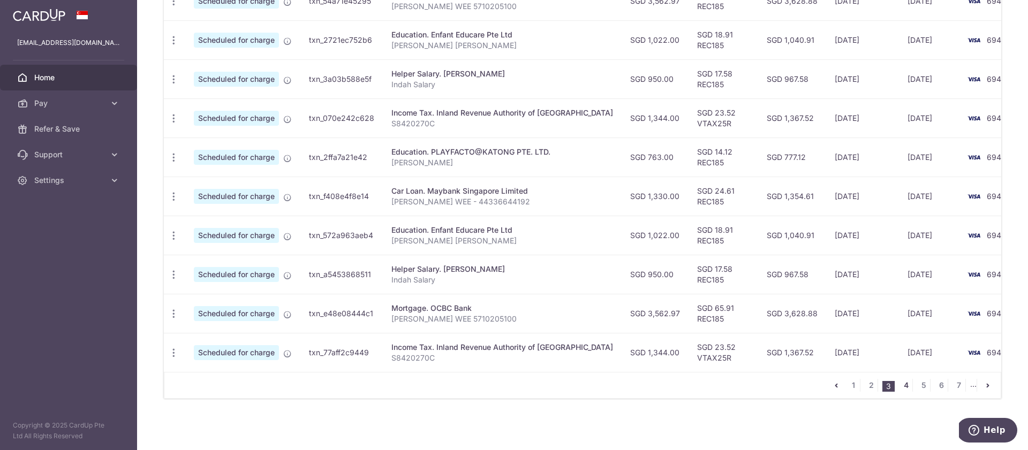
click at [900, 388] on link "4" at bounding box center [905, 385] width 13 height 13
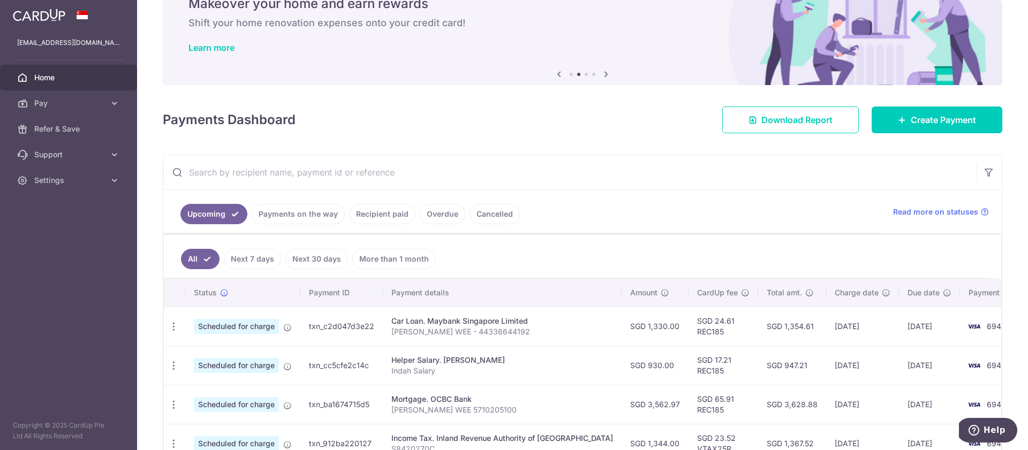
scroll to position [52, 0]
click at [173, 332] on icon "button" at bounding box center [173, 326] width 11 height 11
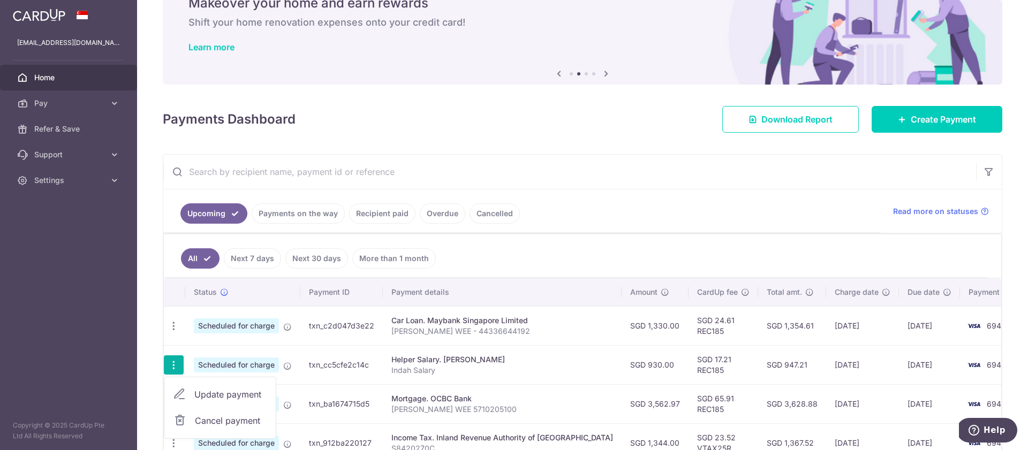
click at [226, 398] on span "Update payment" at bounding box center [230, 394] width 73 height 13
radio input "true"
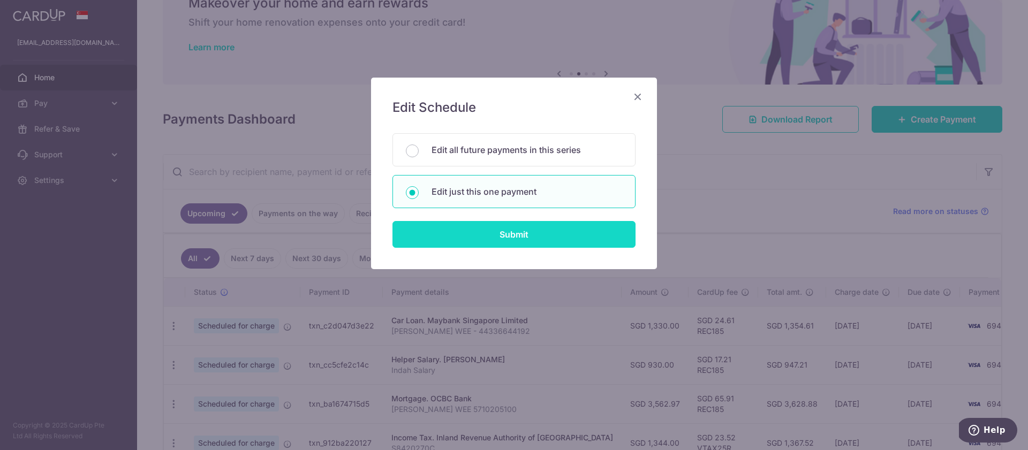
click at [545, 235] on input "Submit" at bounding box center [513, 234] width 243 height 27
radio input "true"
type input "930.00"
type input "28/01/2026"
type input "Indah Salary"
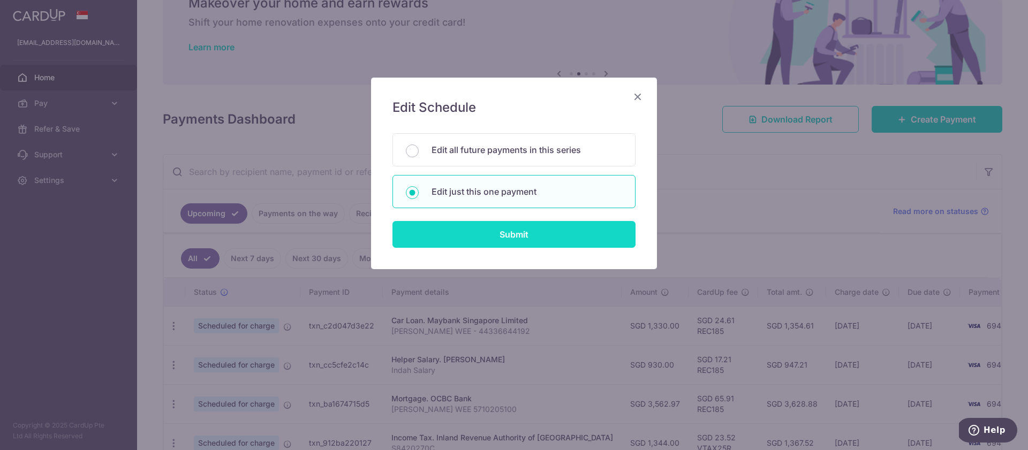
type input "REC185"
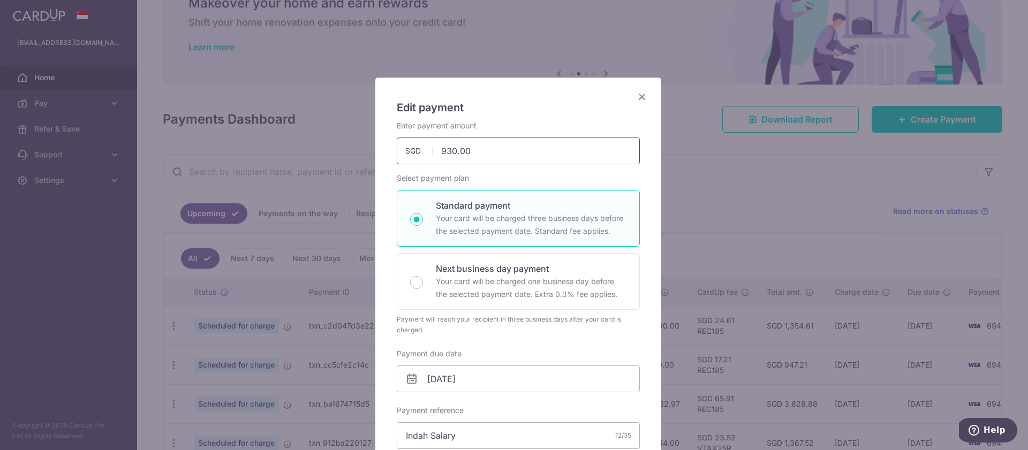
click at [485, 150] on input "930.00" at bounding box center [518, 151] width 243 height 27
paste input "5"
type input "950.00"
click at [564, 117] on div "Edit payment By clicking apply, you will make changes to all payments to INDAH …" at bounding box center [518, 434] width 286 height 712
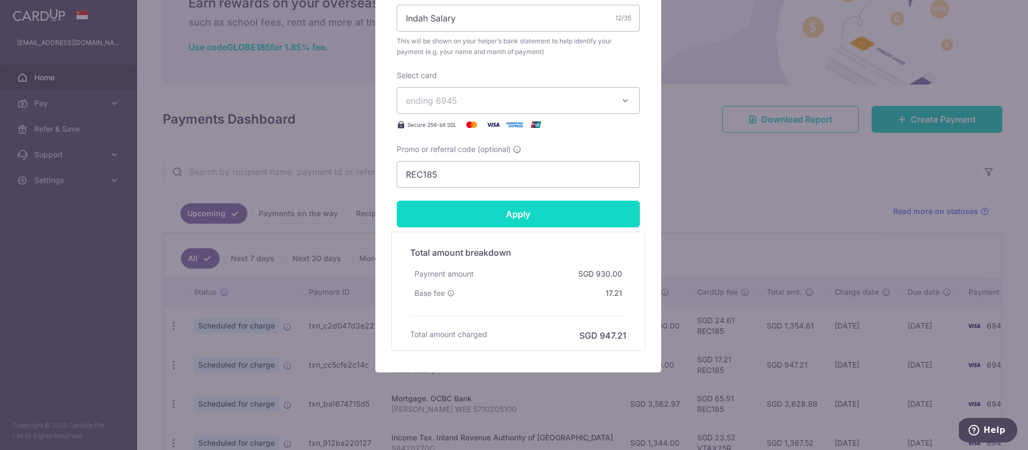
click at [547, 214] on input "Apply" at bounding box center [518, 214] width 243 height 27
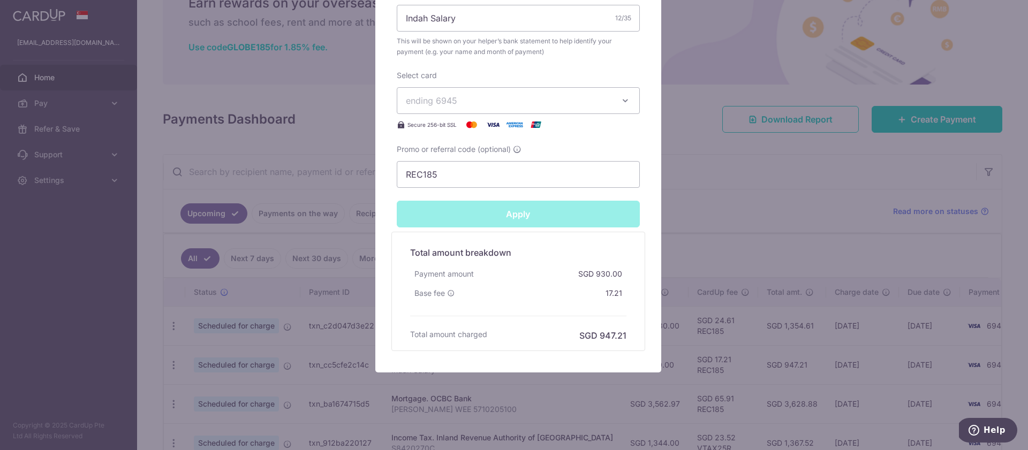
type input "Successfully Applied"
click at [273, 370] on div "Edit payment By clicking apply, you will make changes to all payments to INDAH …" at bounding box center [514, 225] width 1028 height 450
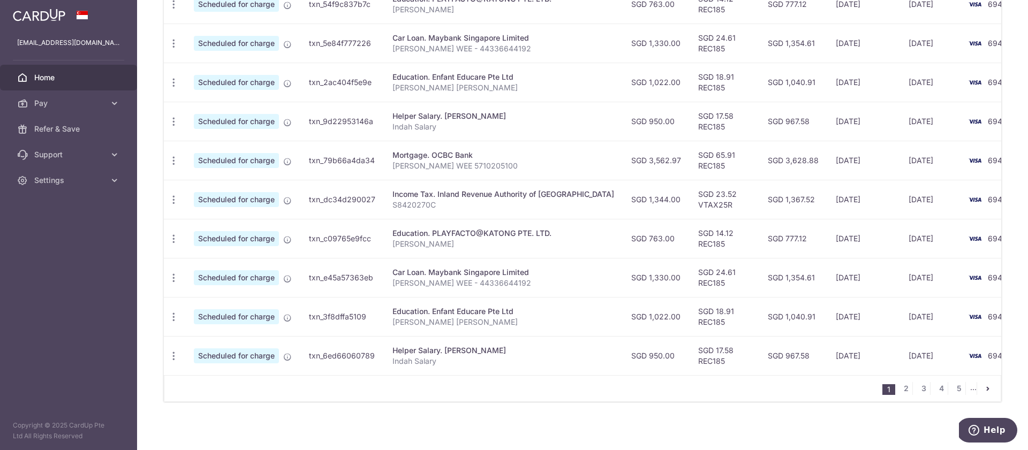
scroll to position [377, 0]
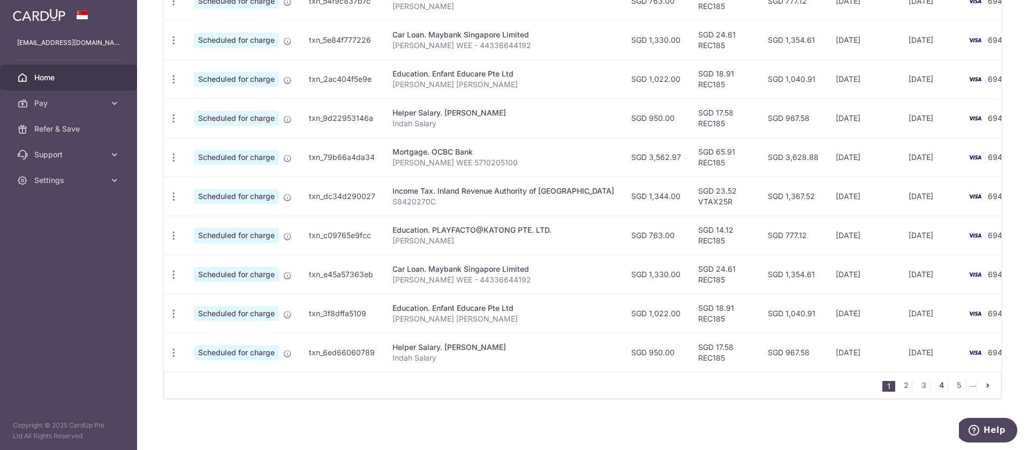
click at [938, 388] on link "4" at bounding box center [941, 385] width 13 height 13
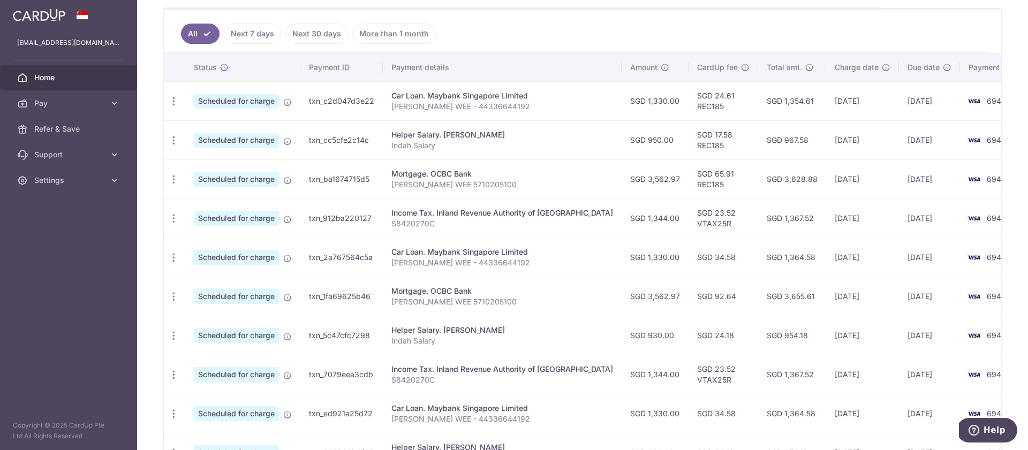
scroll to position [293, 0]
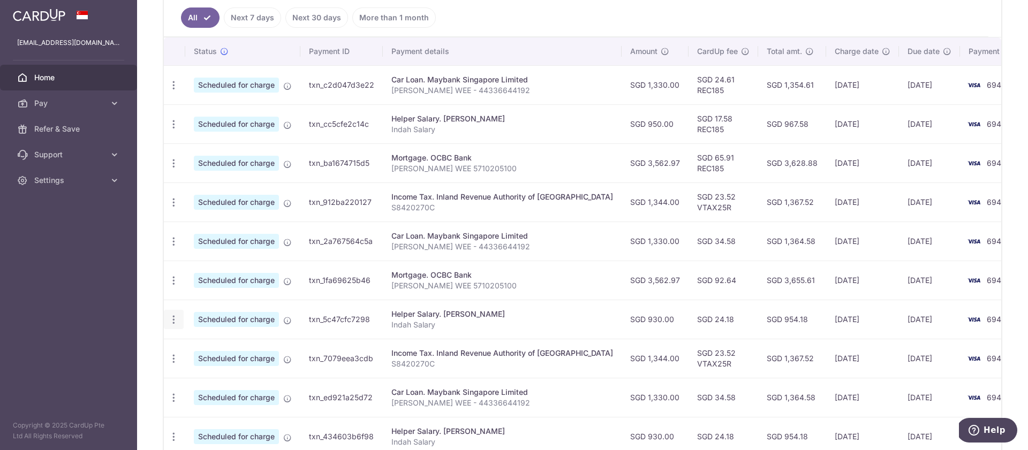
click at [176, 91] on icon "button" at bounding box center [173, 85] width 11 height 11
click at [239, 352] on span "Update payment" at bounding box center [230, 349] width 73 height 13
radio input "true"
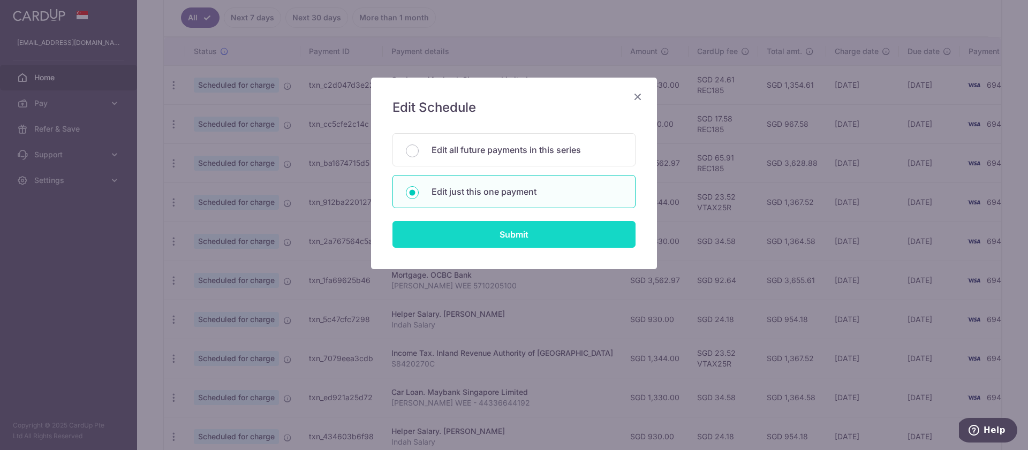
click at [519, 235] on input "Submit" at bounding box center [513, 234] width 243 height 27
radio input "true"
type input "930.00"
type input "28/02/2026"
type input "Indah Salary"
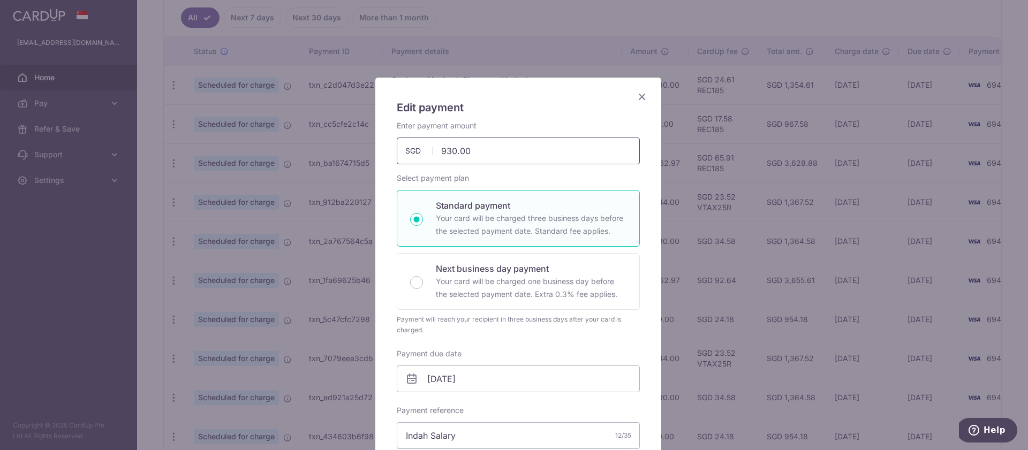
click at [487, 153] on input "930.00" at bounding box center [518, 151] width 243 height 27
paste input "5"
type input "950.00"
click at [531, 123] on div "Enter payment amount 950.00 950.00 SGD To change the payment amount, please can…" at bounding box center [518, 142] width 243 height 44
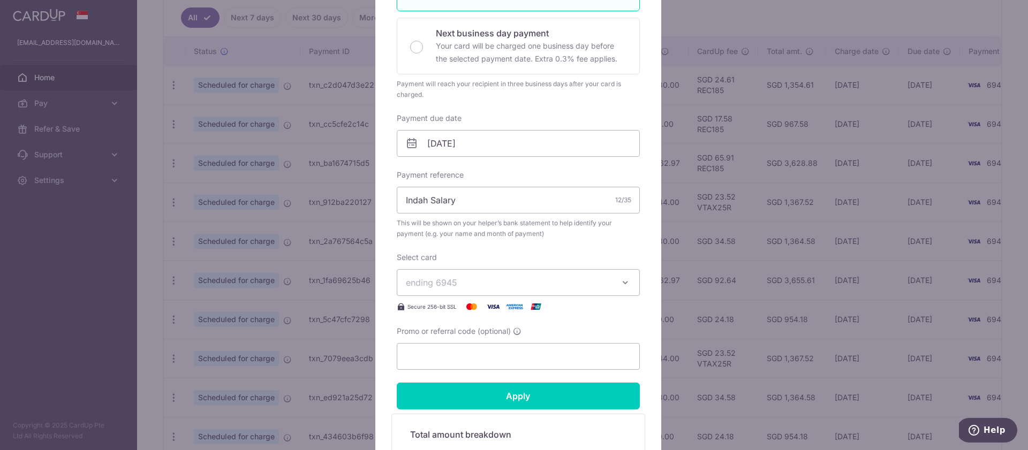
scroll to position [236, 0]
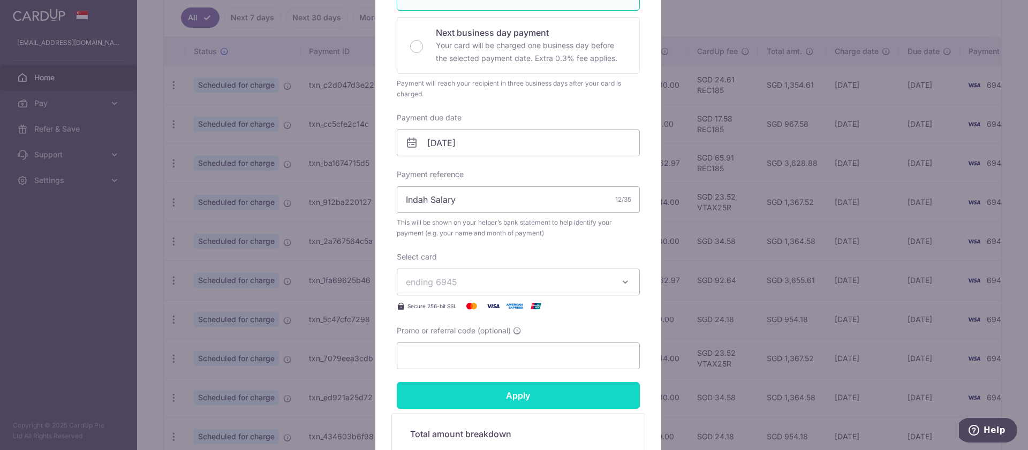
click at [550, 401] on input "Apply" at bounding box center [518, 395] width 243 height 27
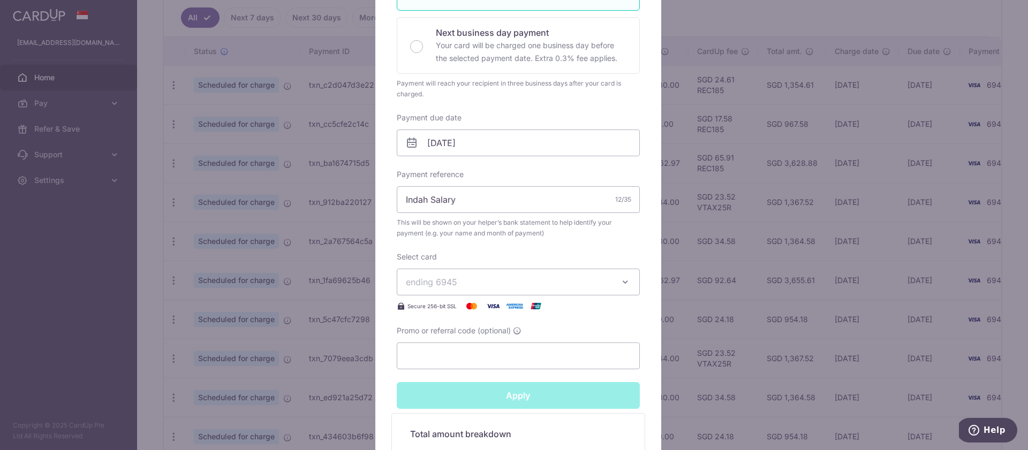
type input "Successfully Applied"
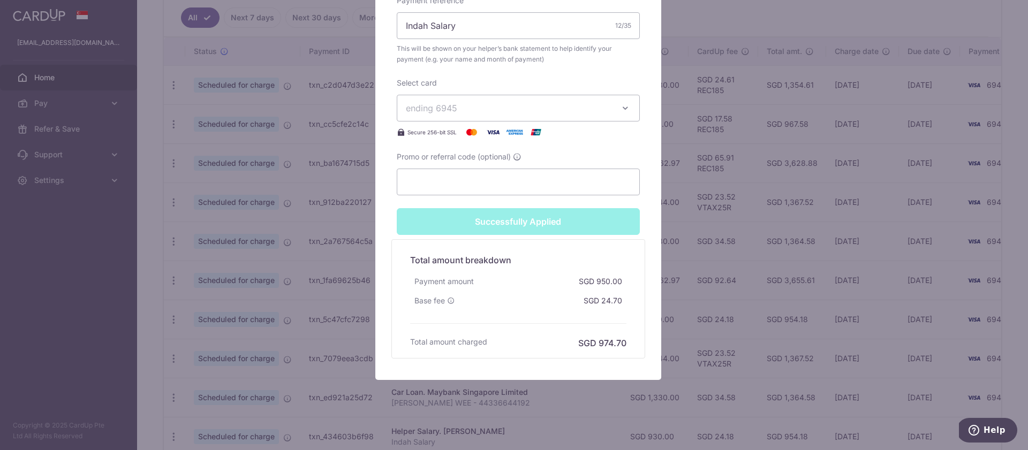
scroll to position [455, 0]
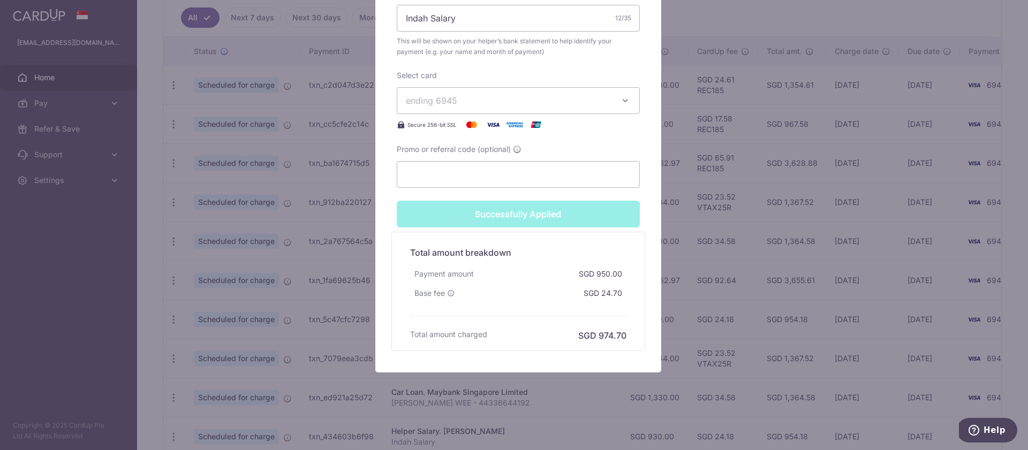
click at [717, 301] on div "Edit payment By clicking apply, you will make changes to all payments to INDAH …" at bounding box center [514, 225] width 1028 height 450
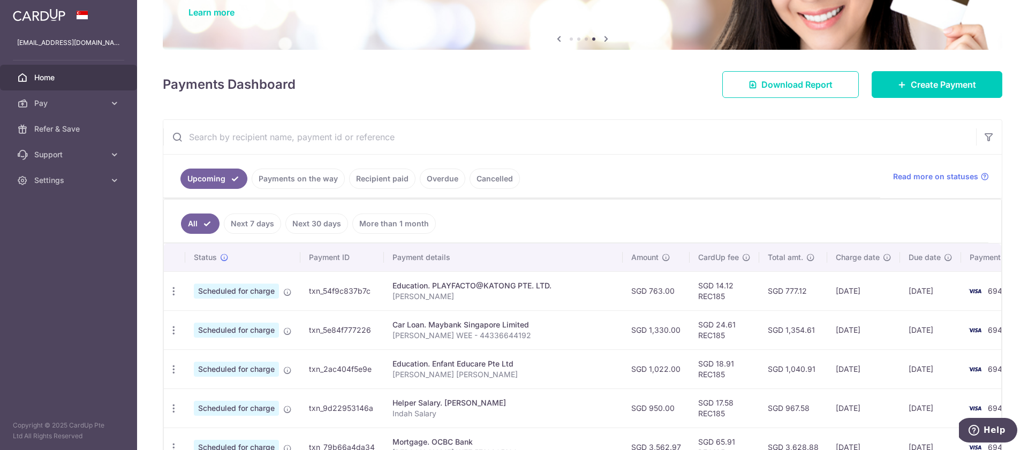
scroll to position [93, 0]
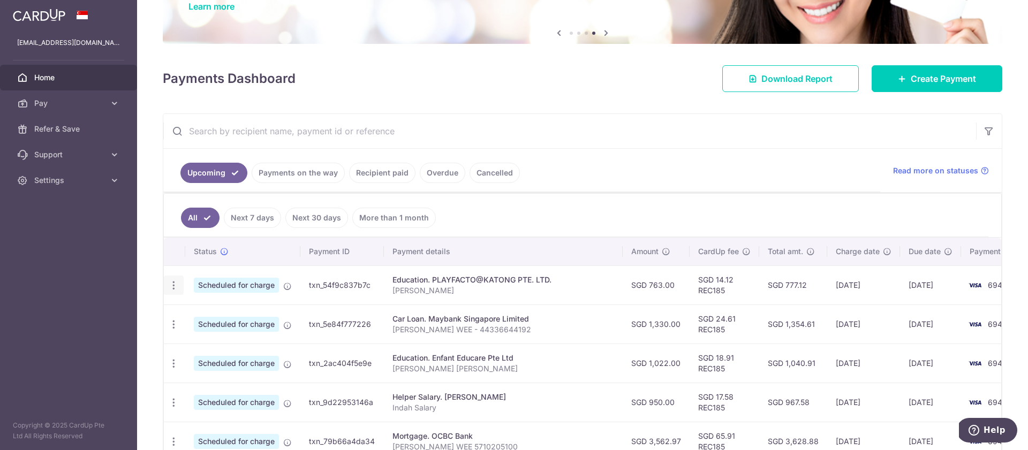
click at [173, 284] on icon "button" at bounding box center [173, 285] width 11 height 11
click at [218, 317] on span "Update payment" at bounding box center [230, 314] width 73 height 13
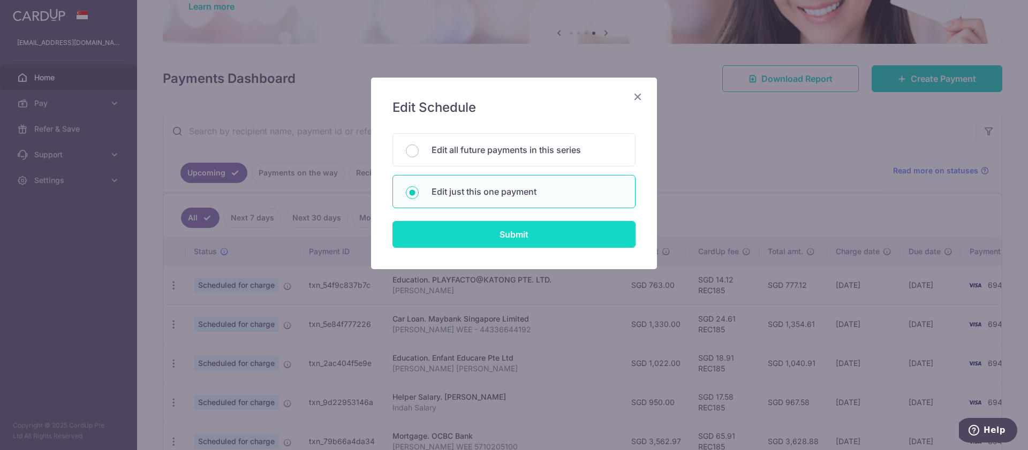
click at [497, 242] on input "Submit" at bounding box center [513, 234] width 243 height 27
radio input "true"
type input "763.00"
type input "25/08/2025"
type input "ATHENA YEOH"
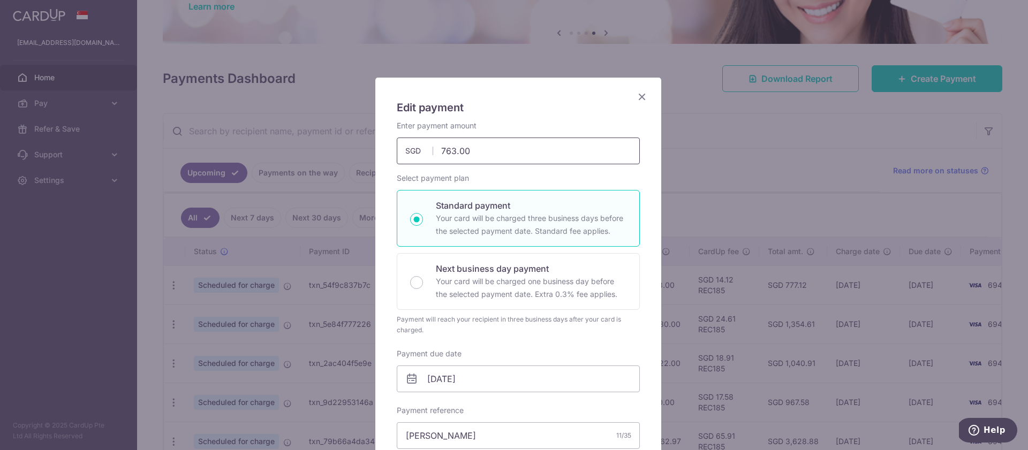
click at [502, 149] on input "763.00" at bounding box center [518, 151] width 243 height 27
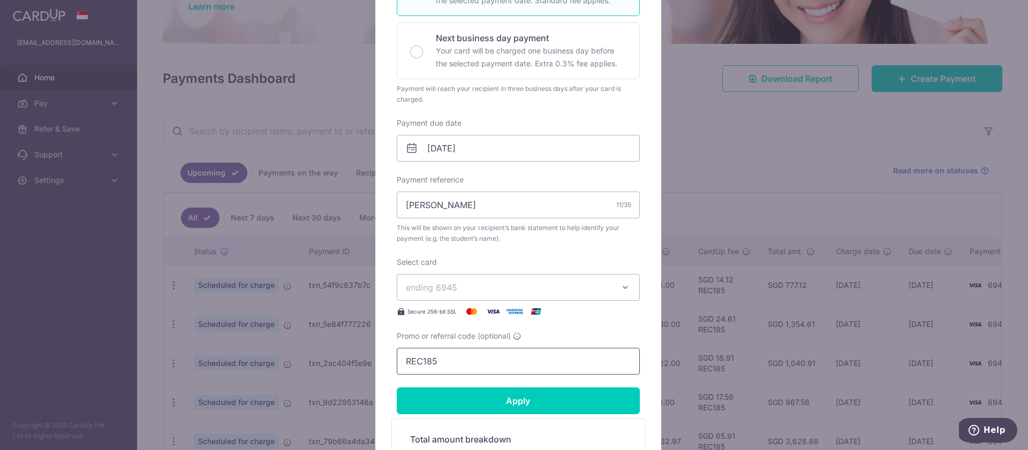
scroll to position [265, 0]
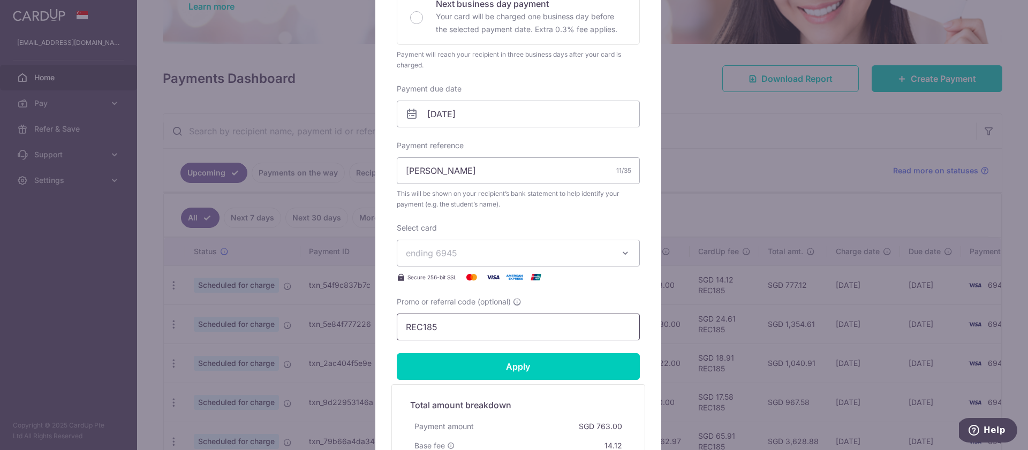
click at [475, 322] on input "REC185" at bounding box center [518, 327] width 243 height 27
paste input "3HOME25R"
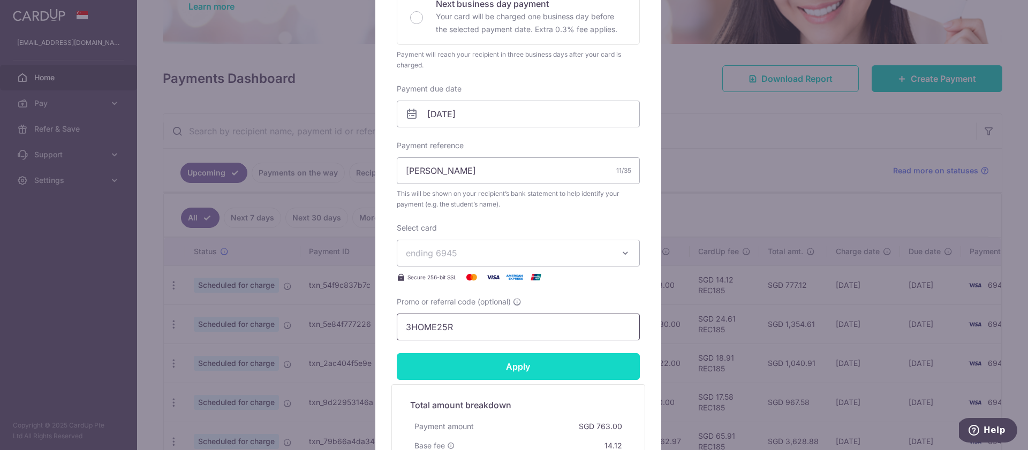
type input "3HOME25R"
click at [561, 375] on input "Apply" at bounding box center [518, 366] width 243 height 27
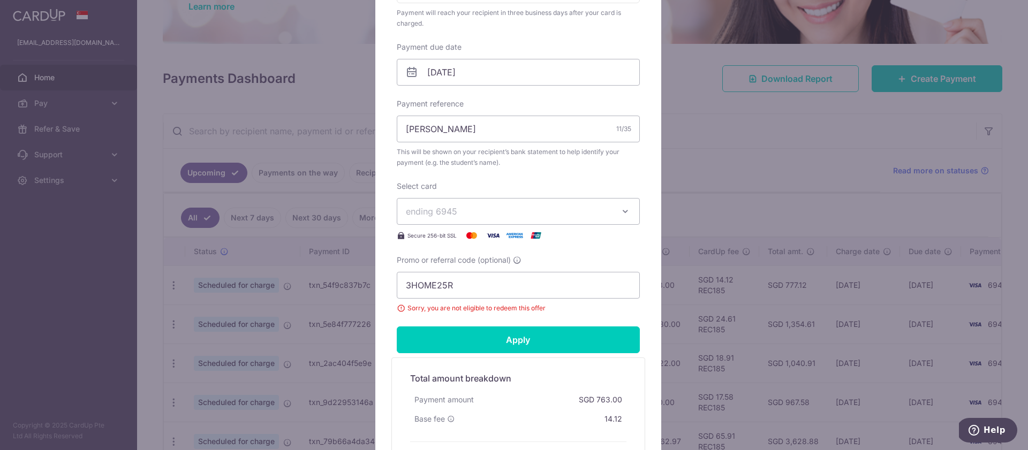
scroll to position [328, 0]
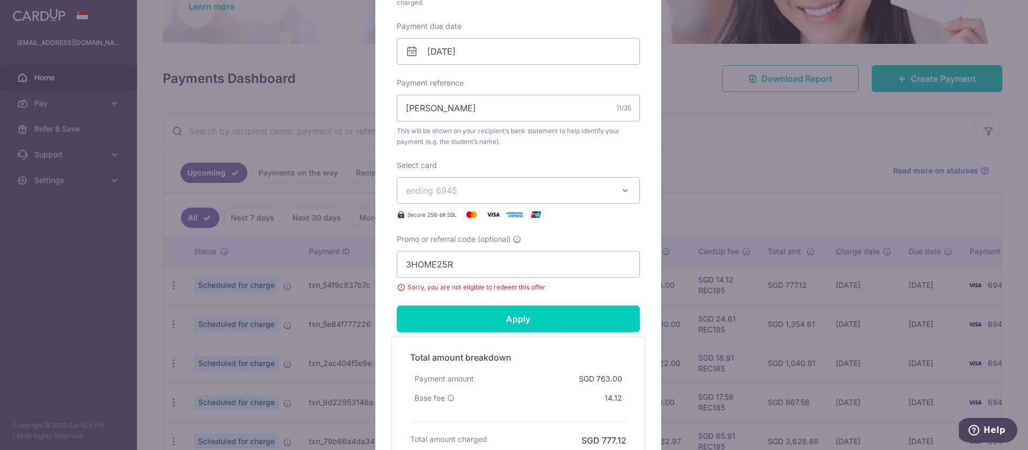
click at [709, 185] on div "Edit payment By clicking apply, you will make changes to all payments to PLAYFA…" at bounding box center [514, 225] width 1028 height 450
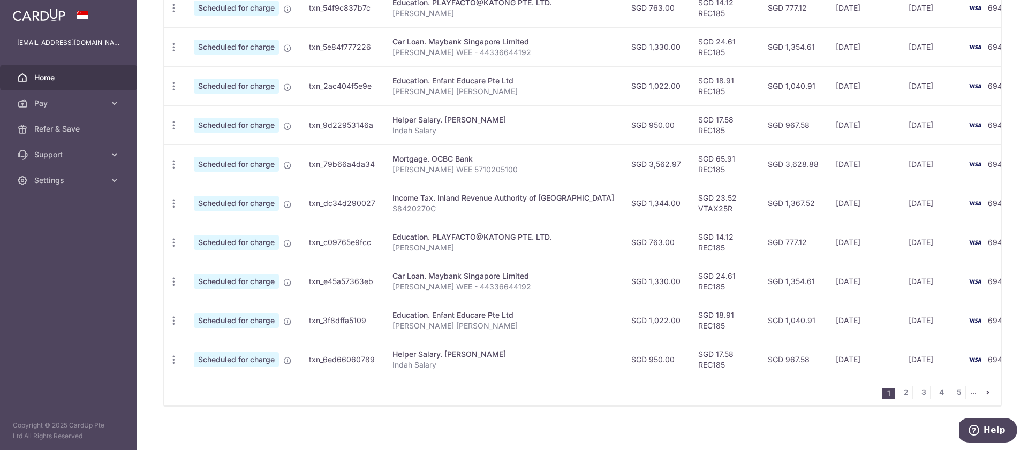
scroll to position [377, 0]
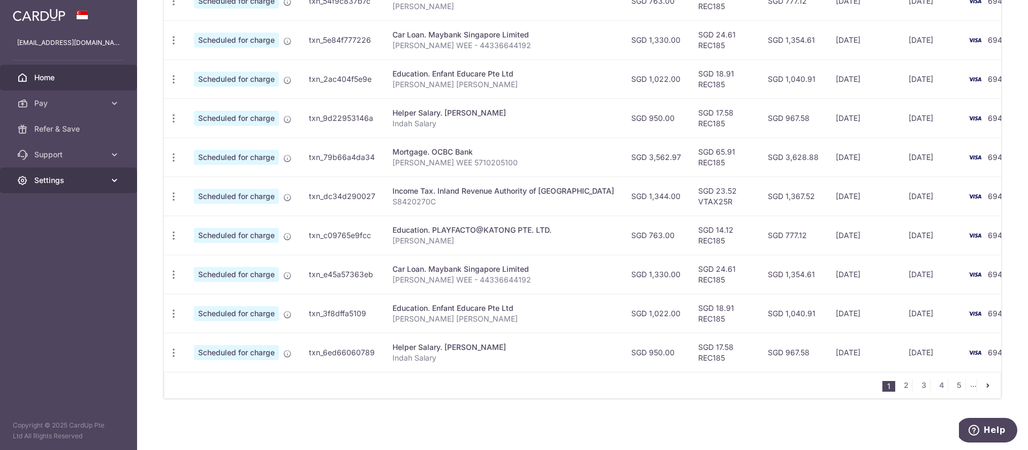
click at [73, 178] on span "Settings" at bounding box center [69, 180] width 71 height 11
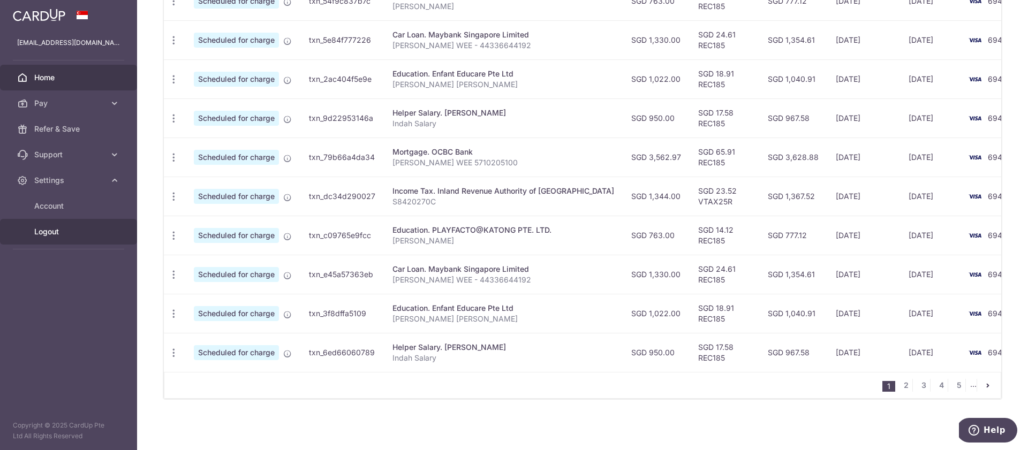
click at [50, 229] on span "Logout" at bounding box center [69, 231] width 71 height 11
